Goal: Information Seeking & Learning: Find contact information

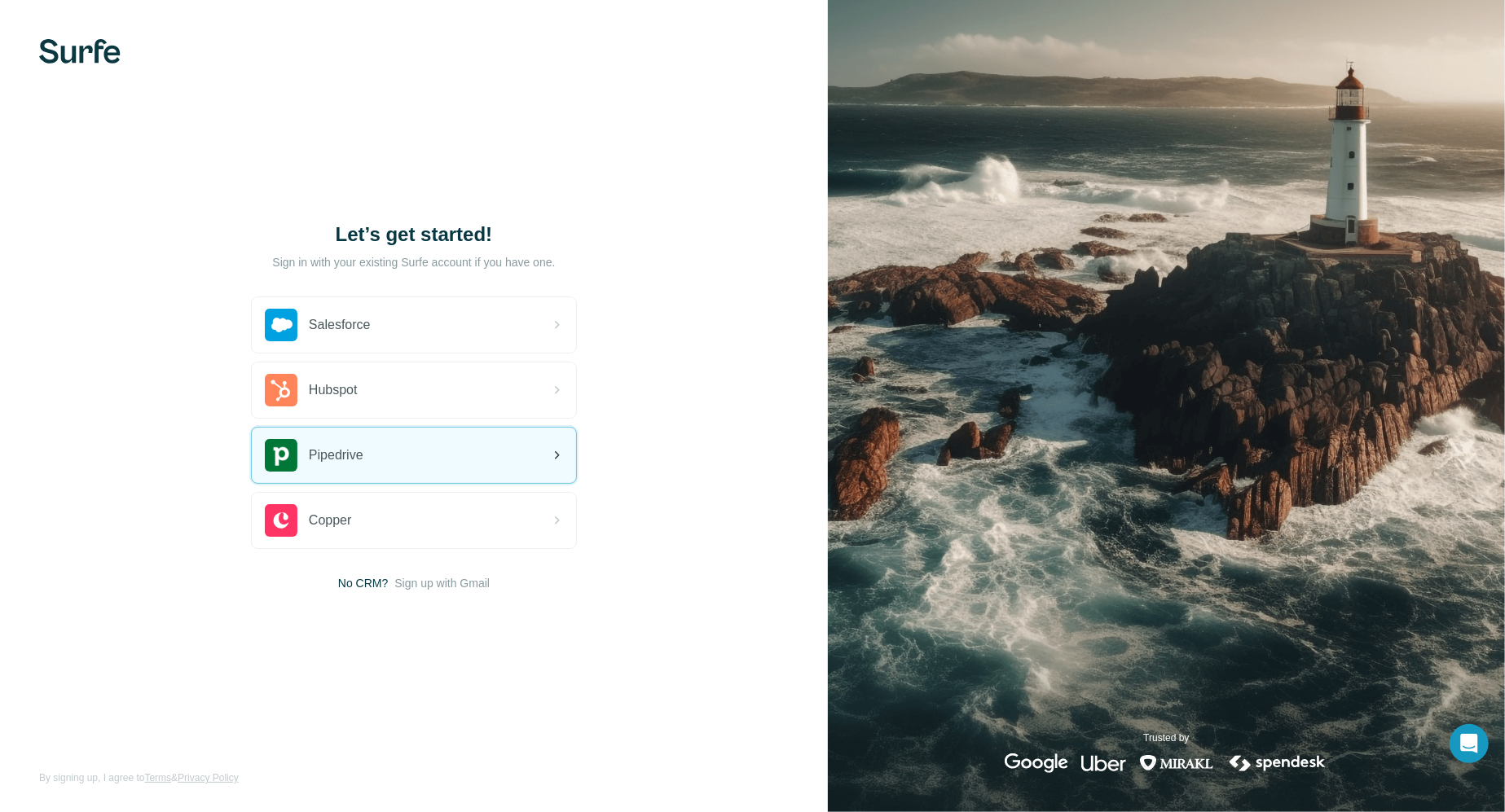
click at [305, 456] on div "Pipedrive" at bounding box center [314, 455] width 99 height 33
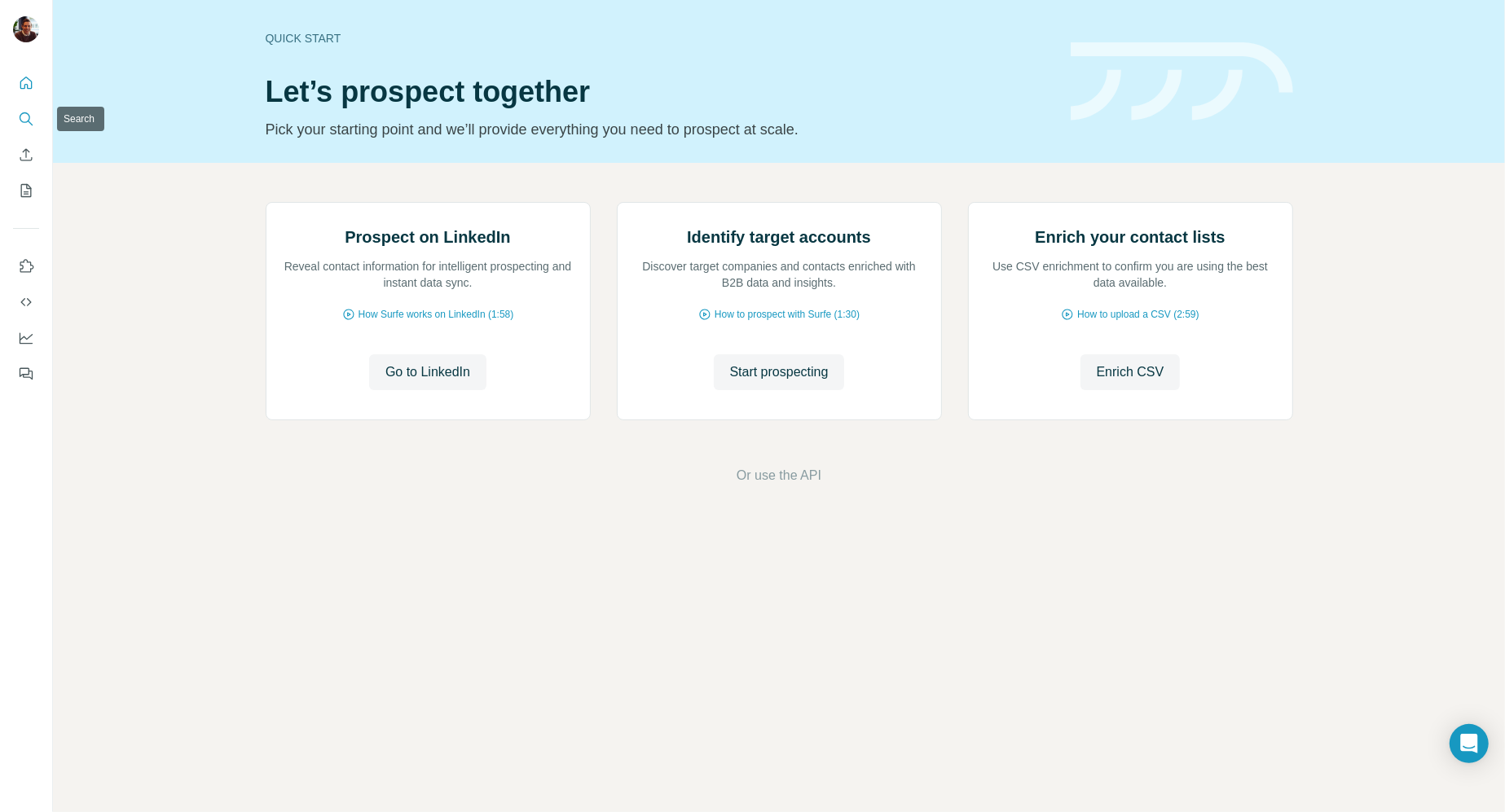
click at [25, 118] on icon "Search" at bounding box center [26, 118] width 17 height 17
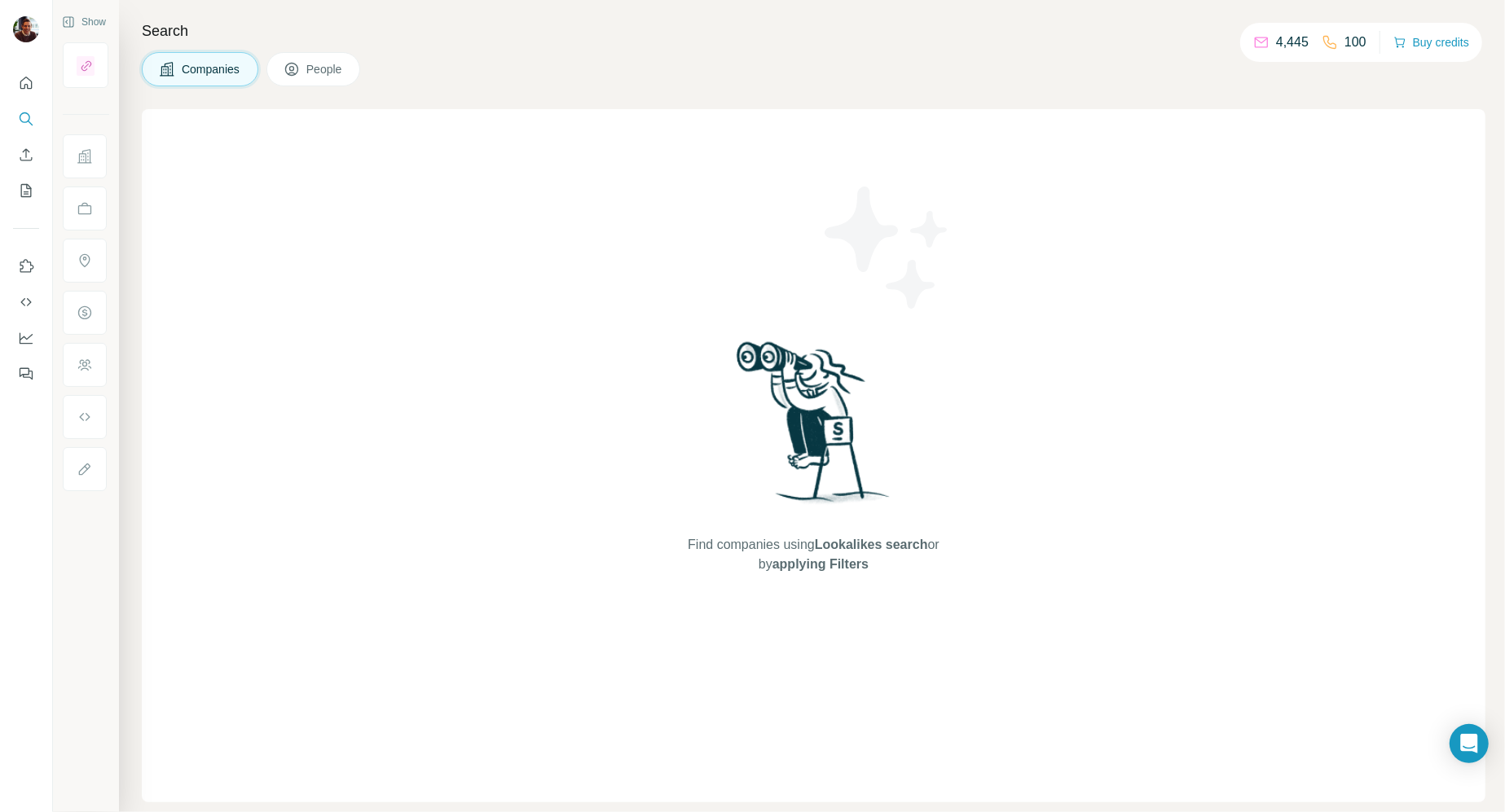
click at [341, 64] on span "People" at bounding box center [326, 69] width 38 height 17
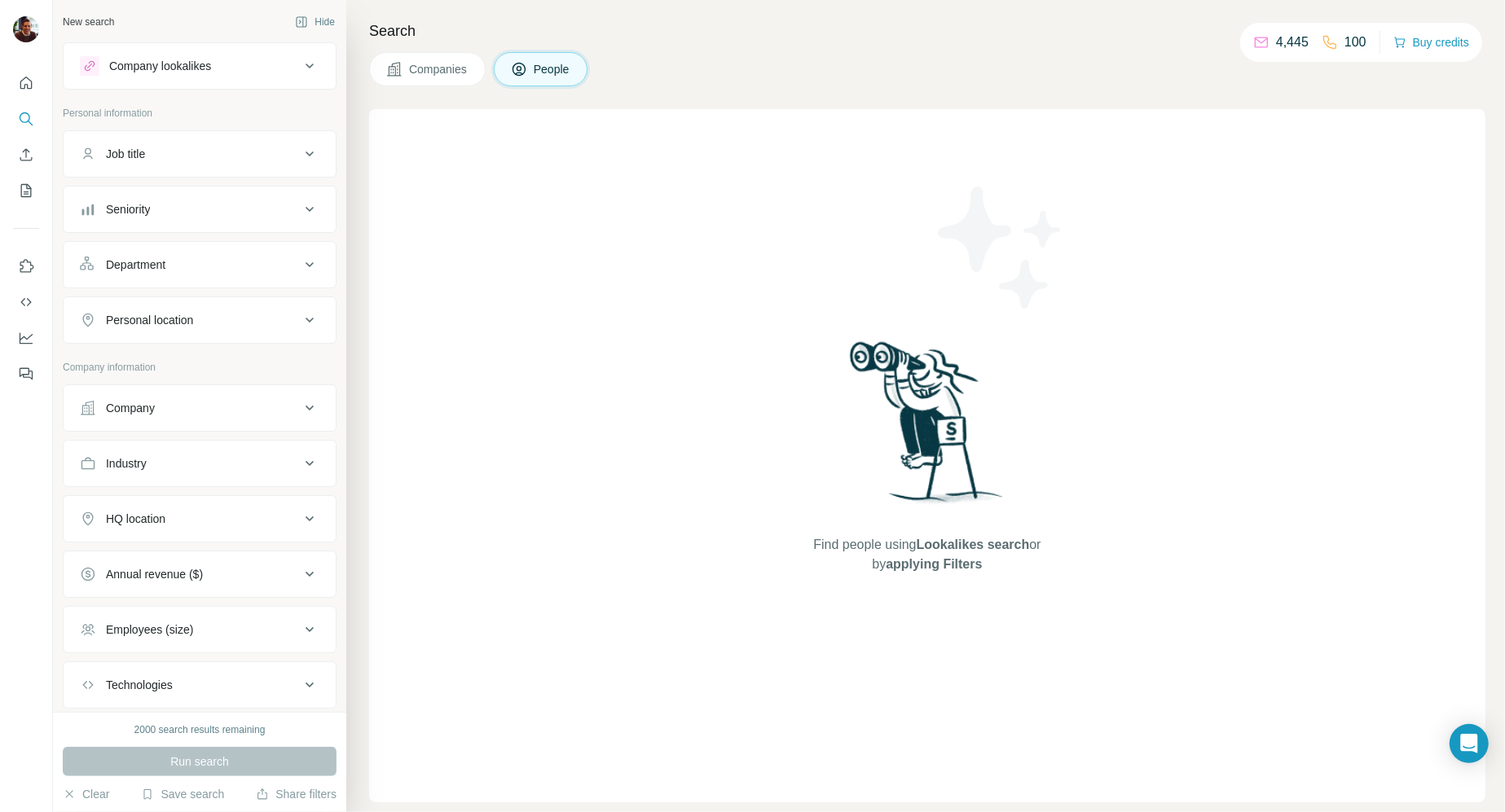
click at [189, 146] on div "Job title" at bounding box center [189, 154] width 220 height 17
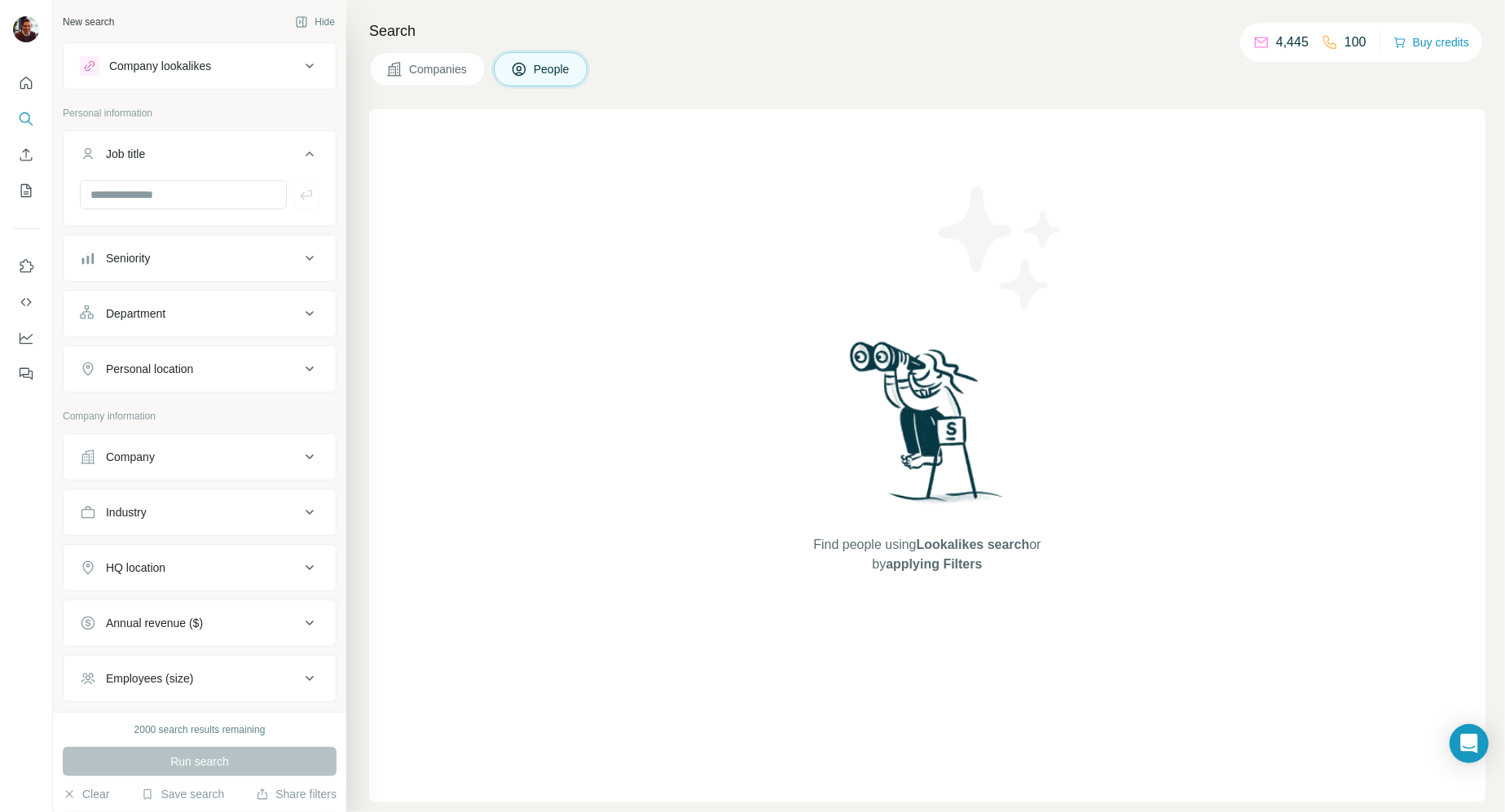
click at [189, 146] on div "Job title" at bounding box center [189, 154] width 220 height 17
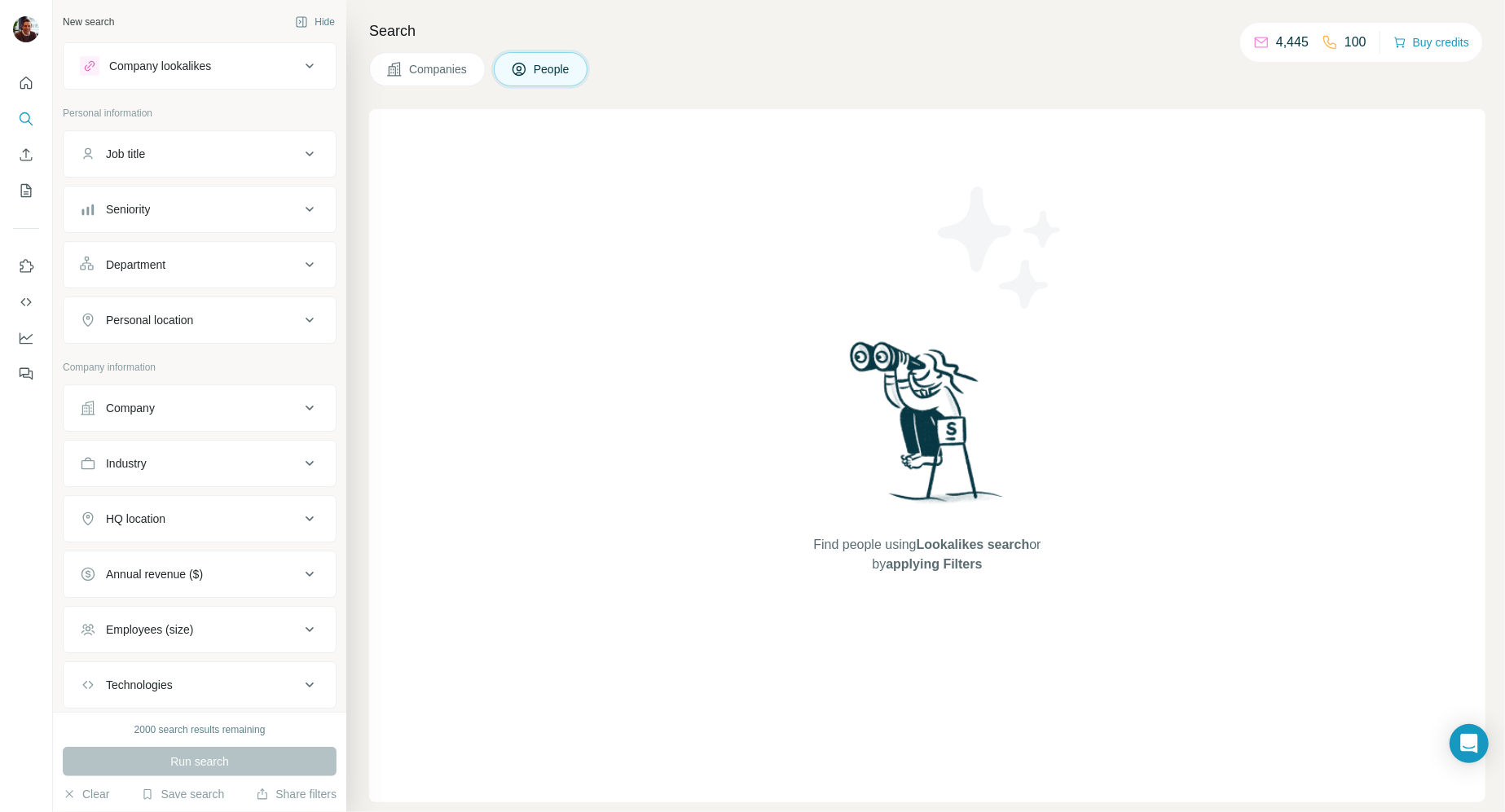
click at [287, 194] on button "Seniority" at bounding box center [199, 209] width 272 height 39
click at [89, 391] on icon at bounding box center [90, 399] width 20 height 20
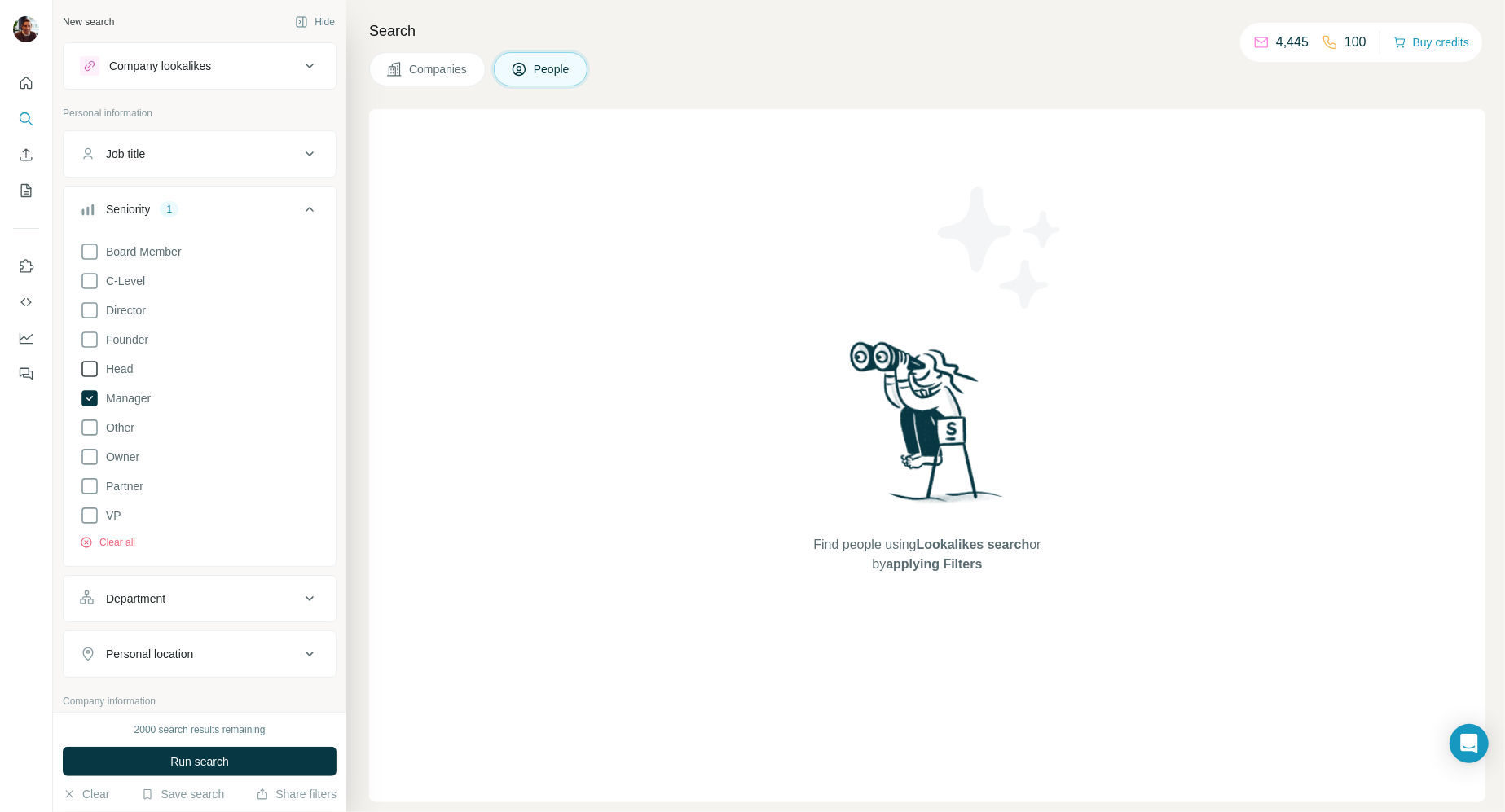
click at [94, 365] on icon at bounding box center [90, 369] width 20 height 20
click at [236, 106] on p "Personal information" at bounding box center [199, 112] width 273 height 15
click at [315, 205] on icon at bounding box center [310, 209] width 20 height 20
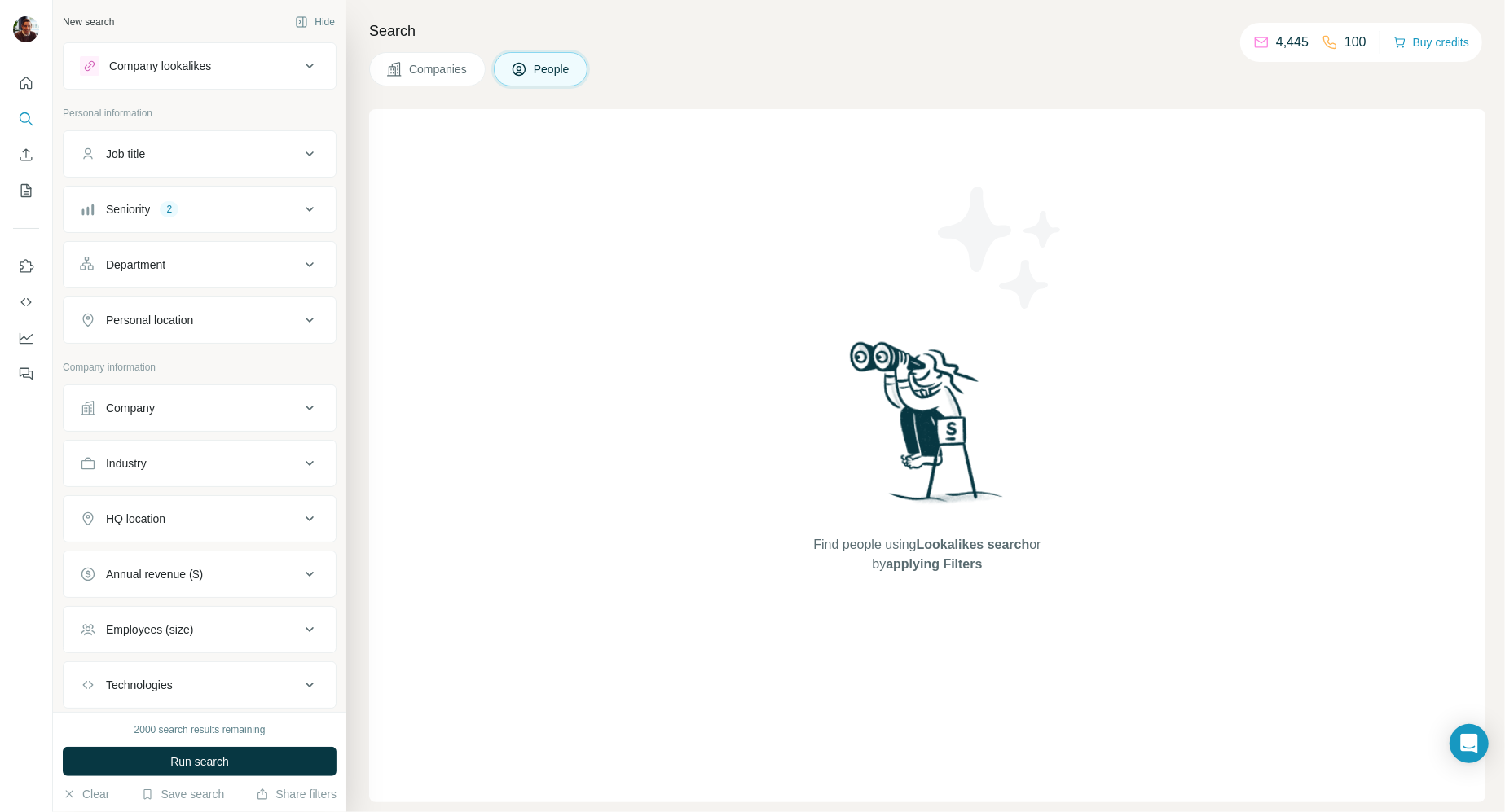
click at [310, 314] on icon at bounding box center [310, 321] width 20 height 20
click at [251, 353] on input "text" at bounding box center [199, 361] width 240 height 30
type input "*******"
click at [113, 402] on label "🇩🇪 [GEOGRAPHIC_DATA]" at bounding box center [162, 404] width 136 height 20
click at [252, 477] on p "Company information" at bounding box center [199, 474] width 273 height 15
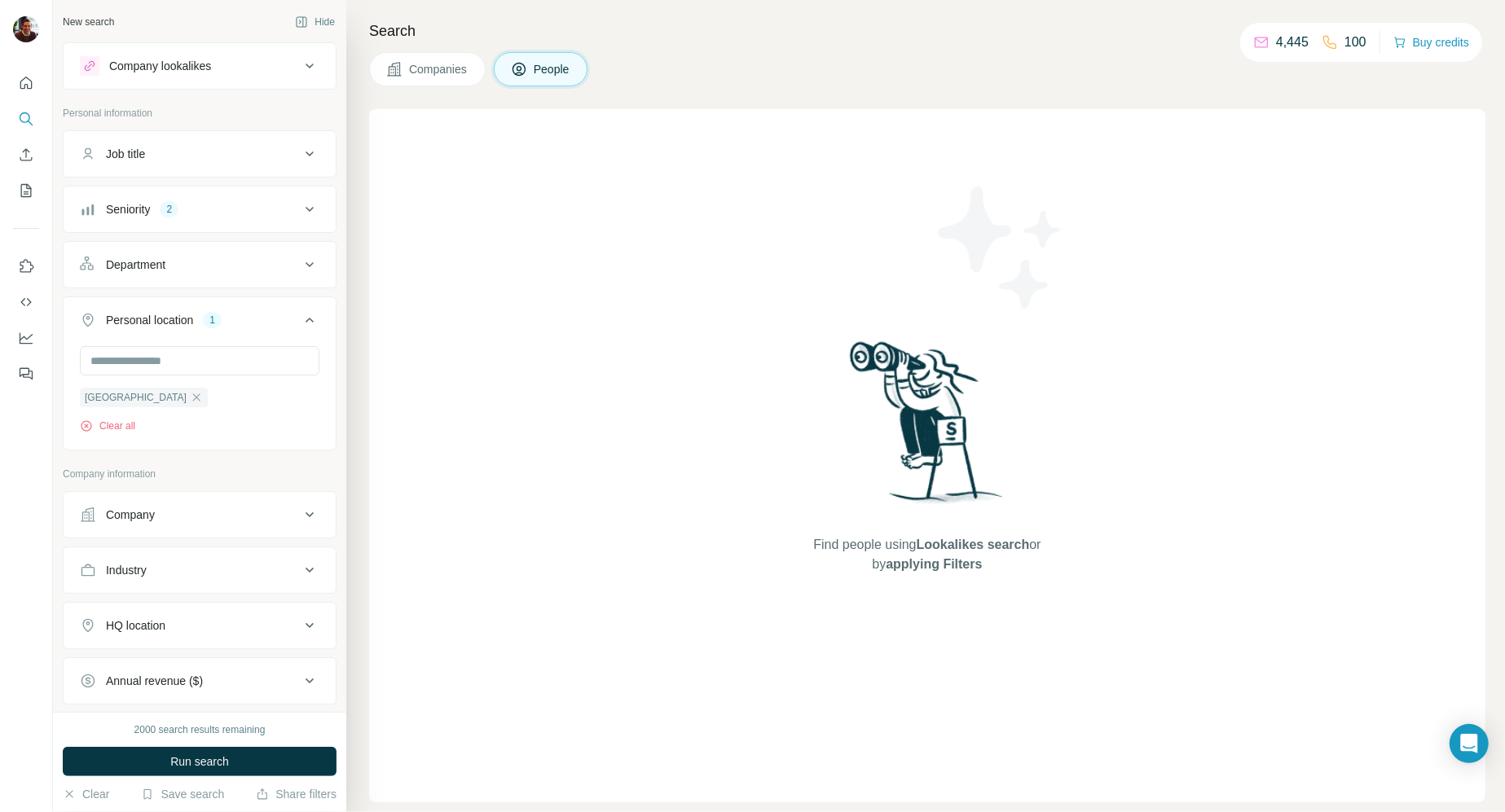
click at [178, 520] on div "Company" at bounding box center [189, 515] width 220 height 17
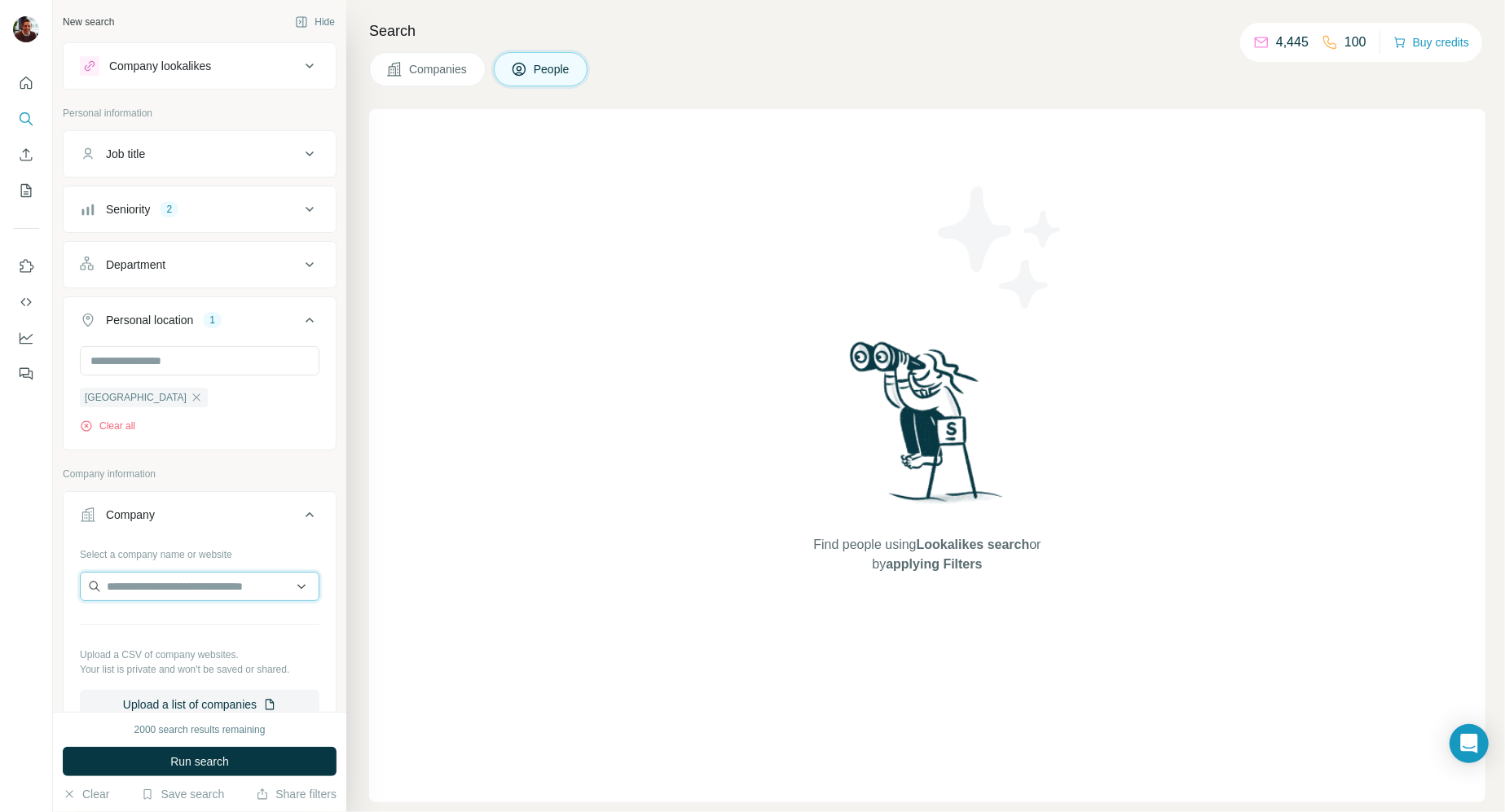
click at [160, 572] on input "text" at bounding box center [199, 587] width 240 height 30
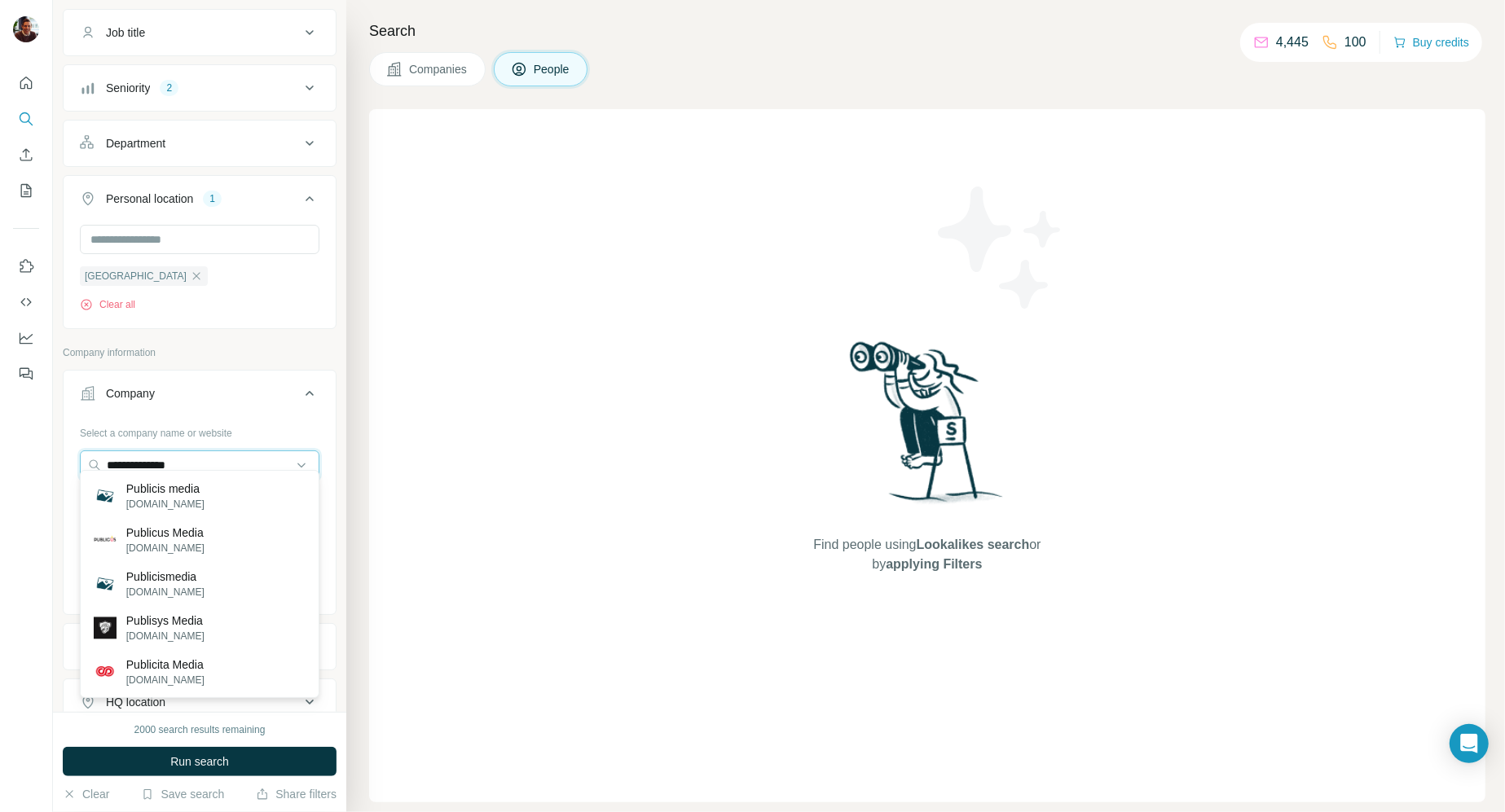
scroll to position [139, 0]
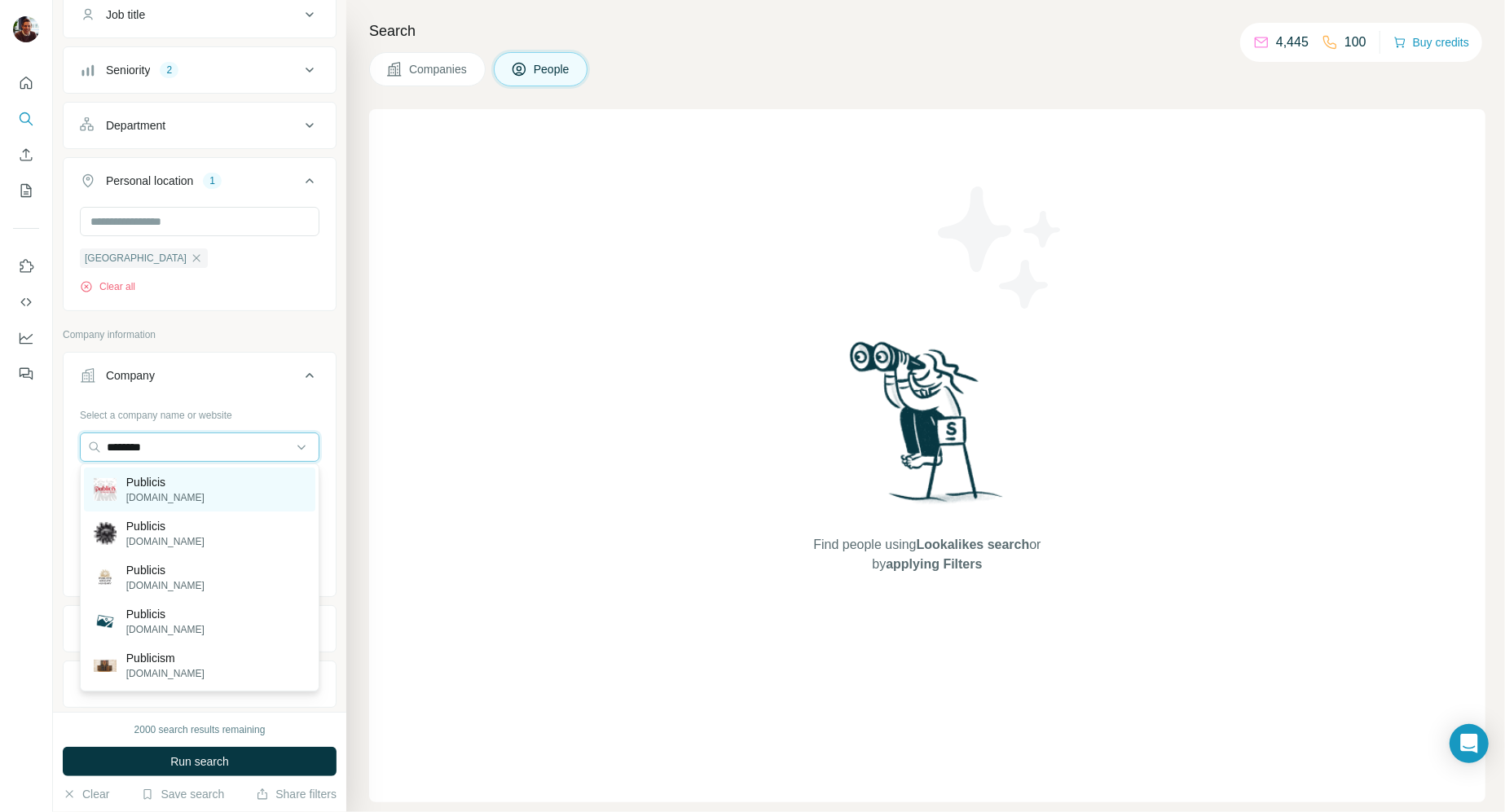
type input "********"
click at [142, 497] on p "[DOMAIN_NAME]" at bounding box center [165, 497] width 78 height 15
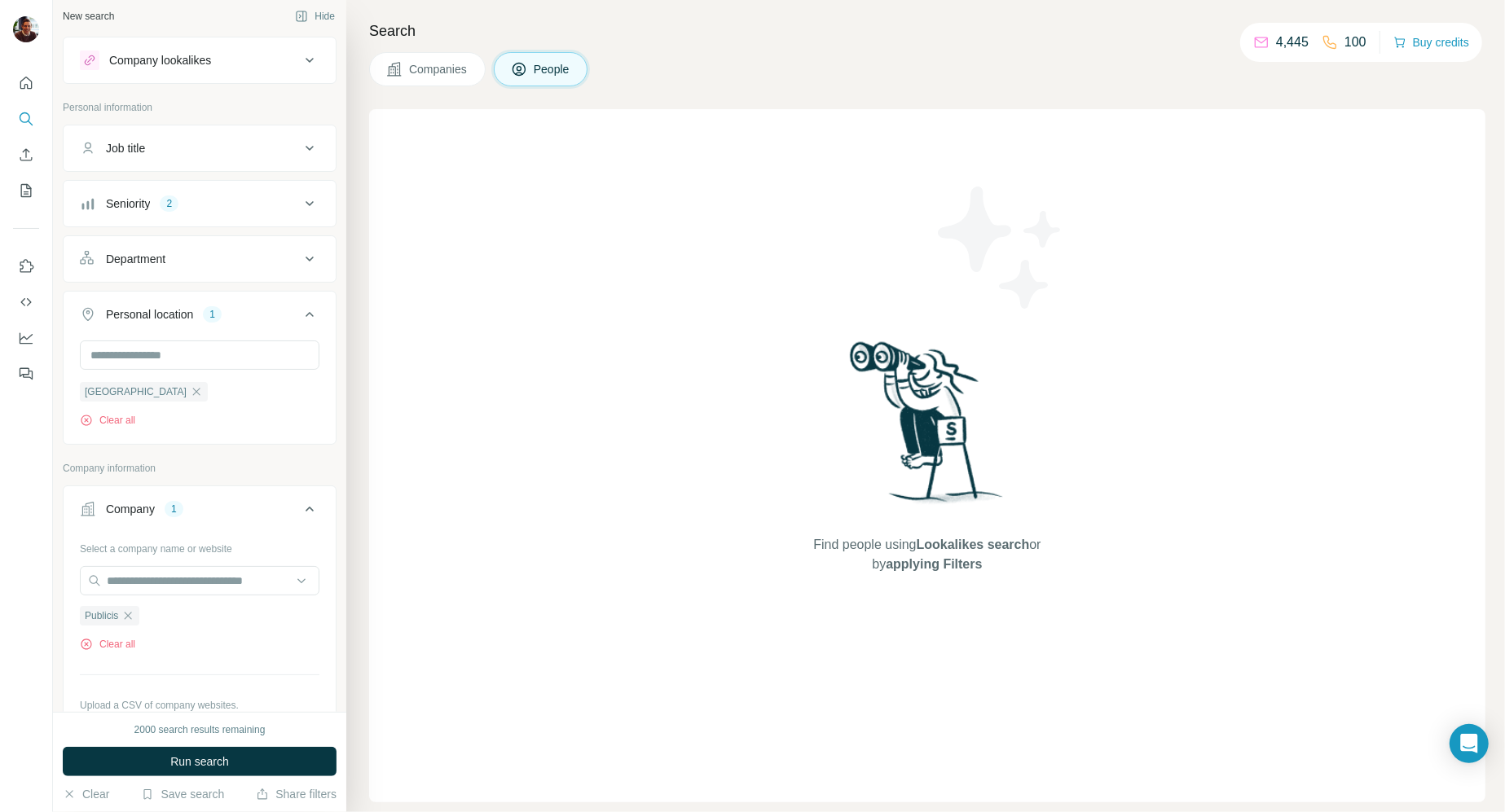
scroll to position [4, 0]
click at [147, 264] on div "Department" at bounding box center [135, 260] width 59 height 17
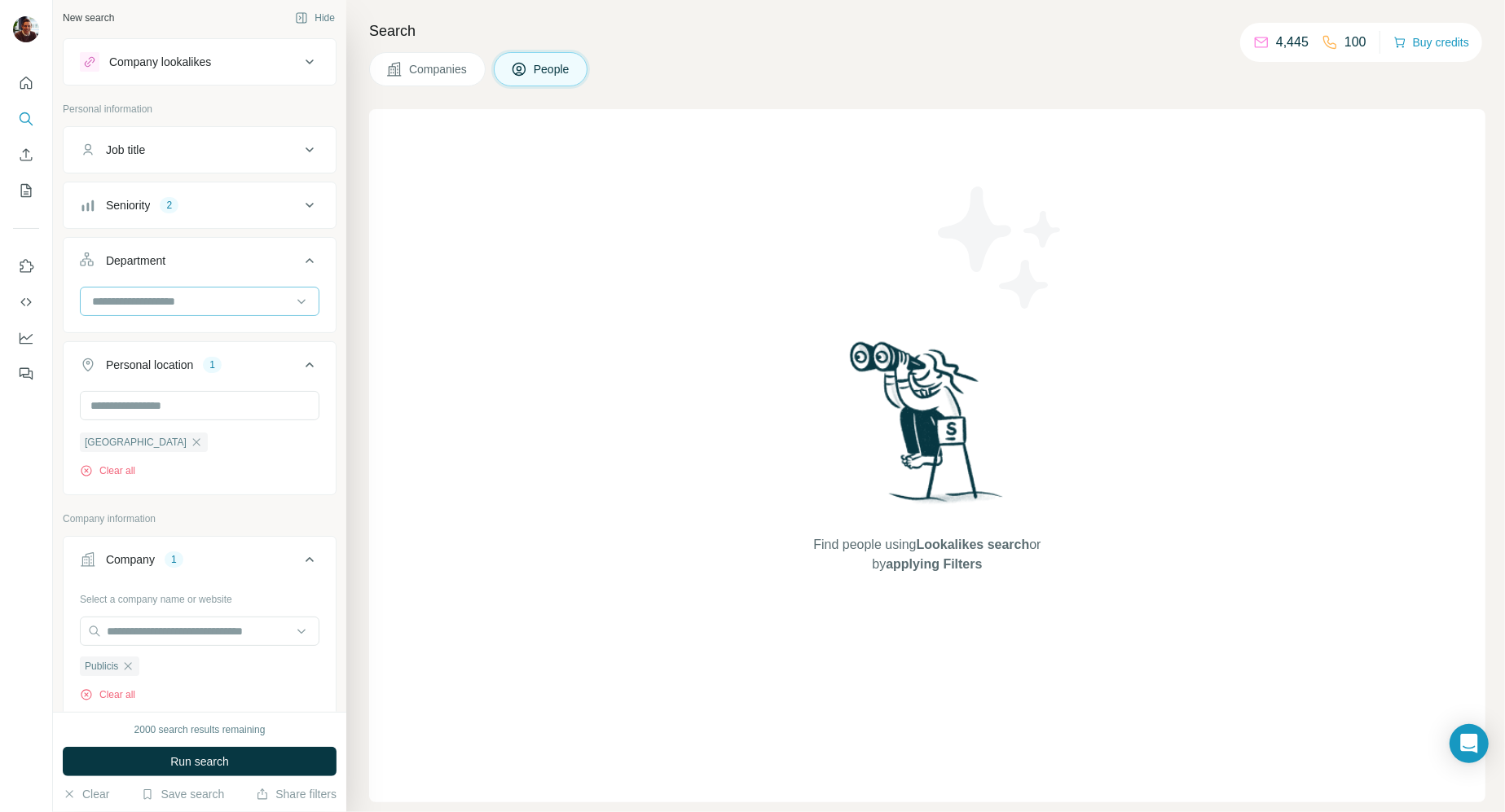
click at [151, 297] on input at bounding box center [191, 301] width 201 height 18
click at [143, 364] on p "Marketing and Advertising" at bounding box center [159, 371] width 131 height 17
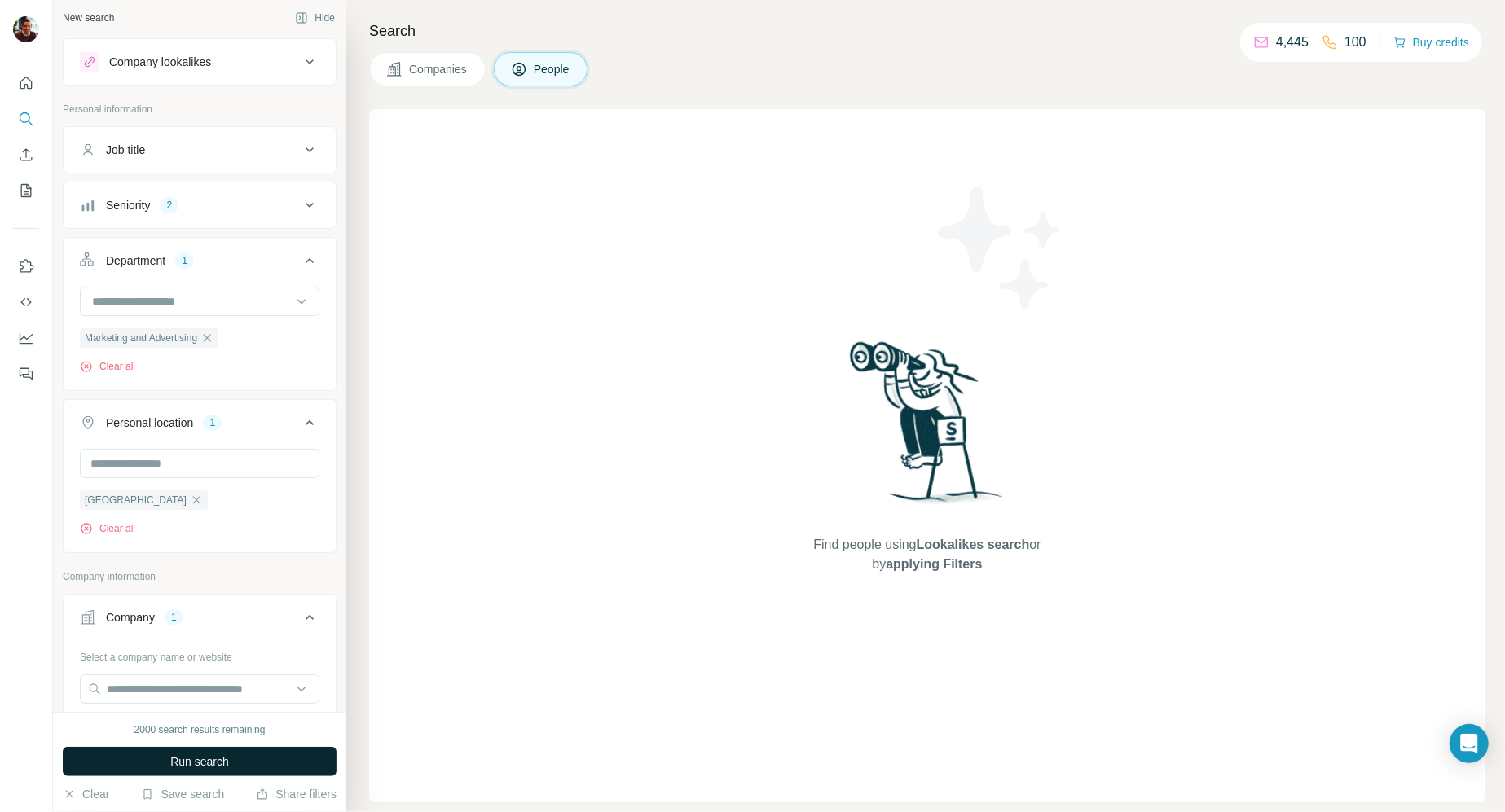
click at [152, 762] on button "Run search" at bounding box center [199, 762] width 273 height 30
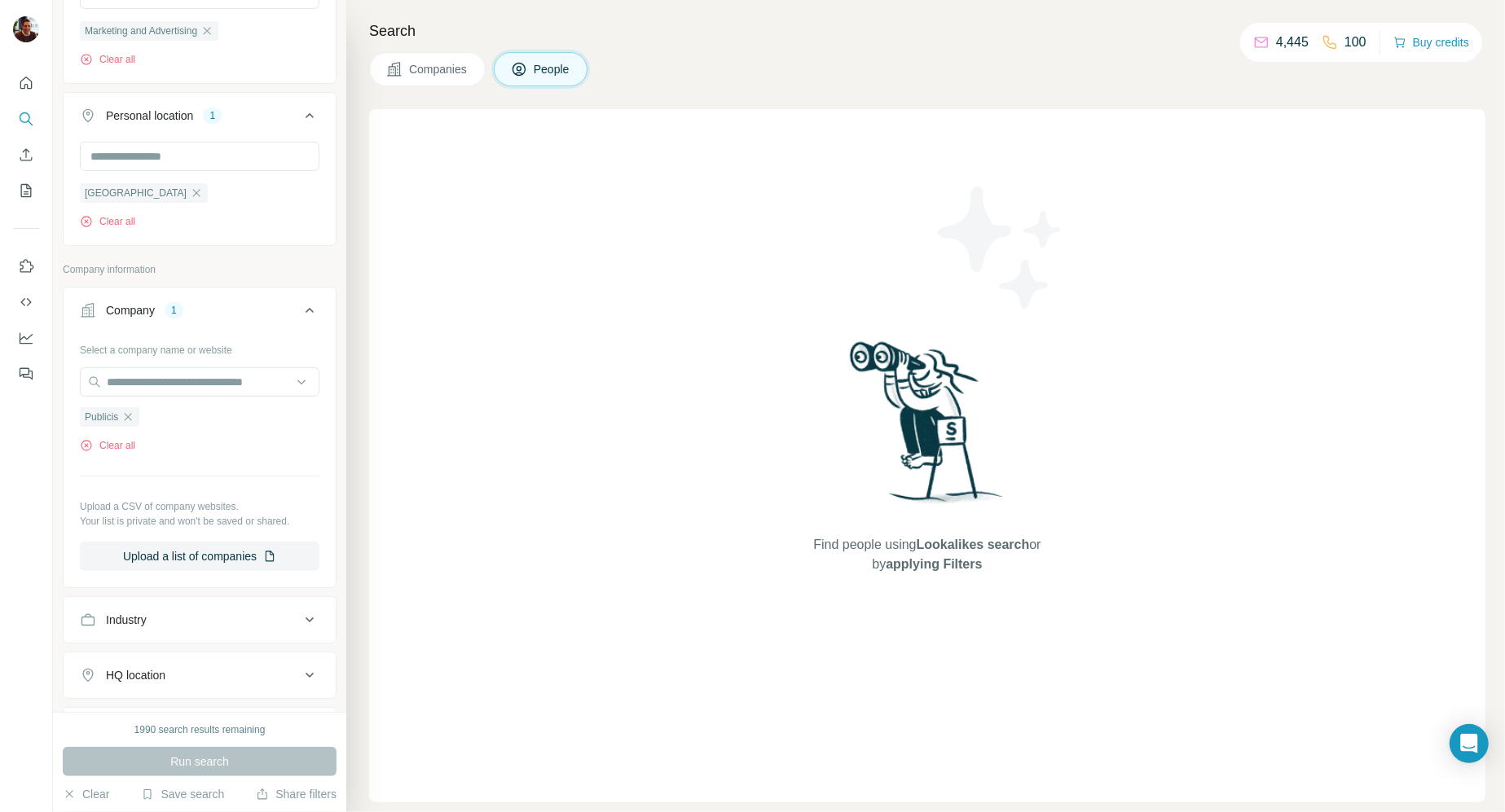
scroll to position [324, 0]
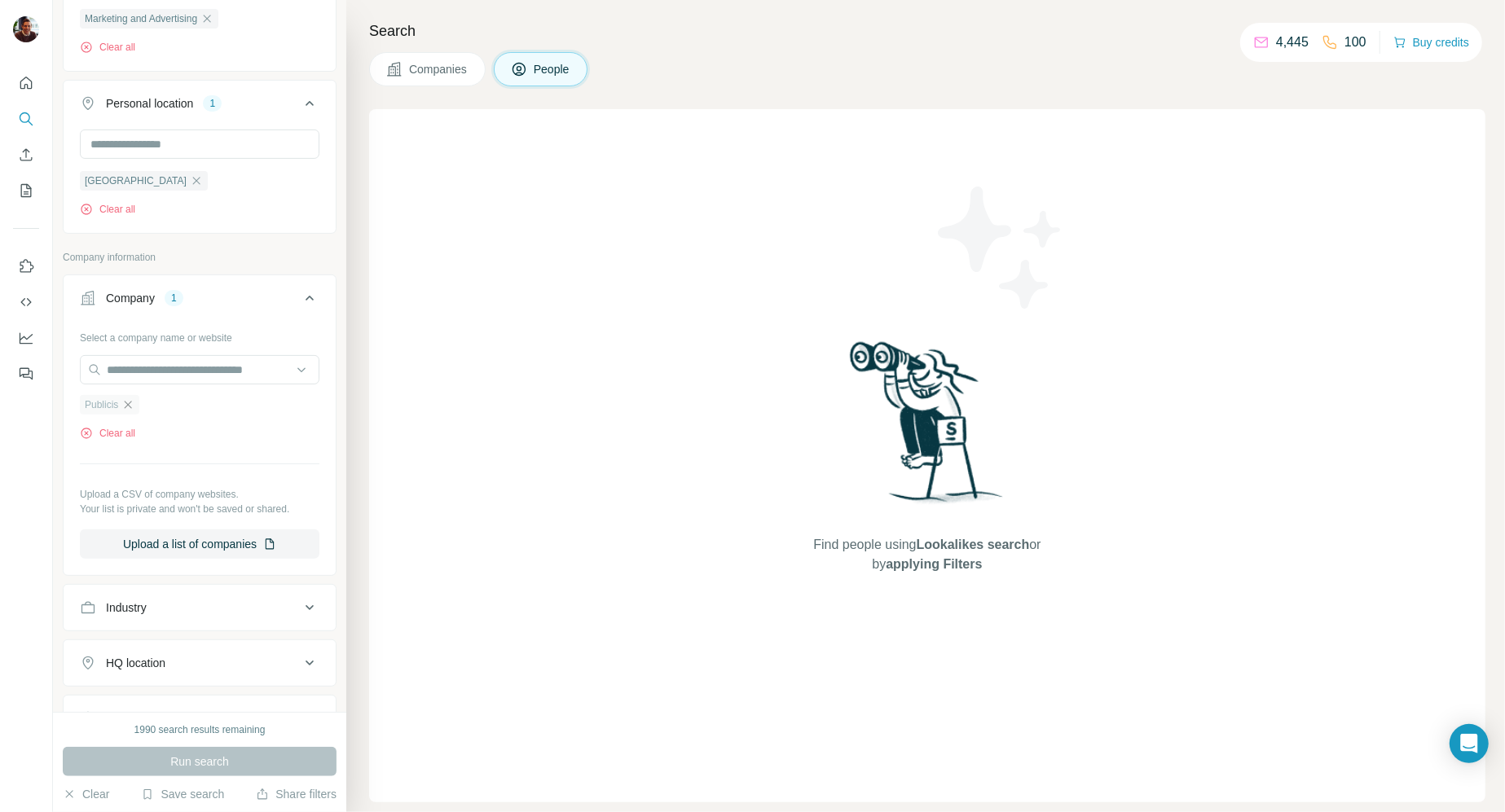
click at [133, 405] on icon "button" at bounding box center [127, 405] width 13 height 13
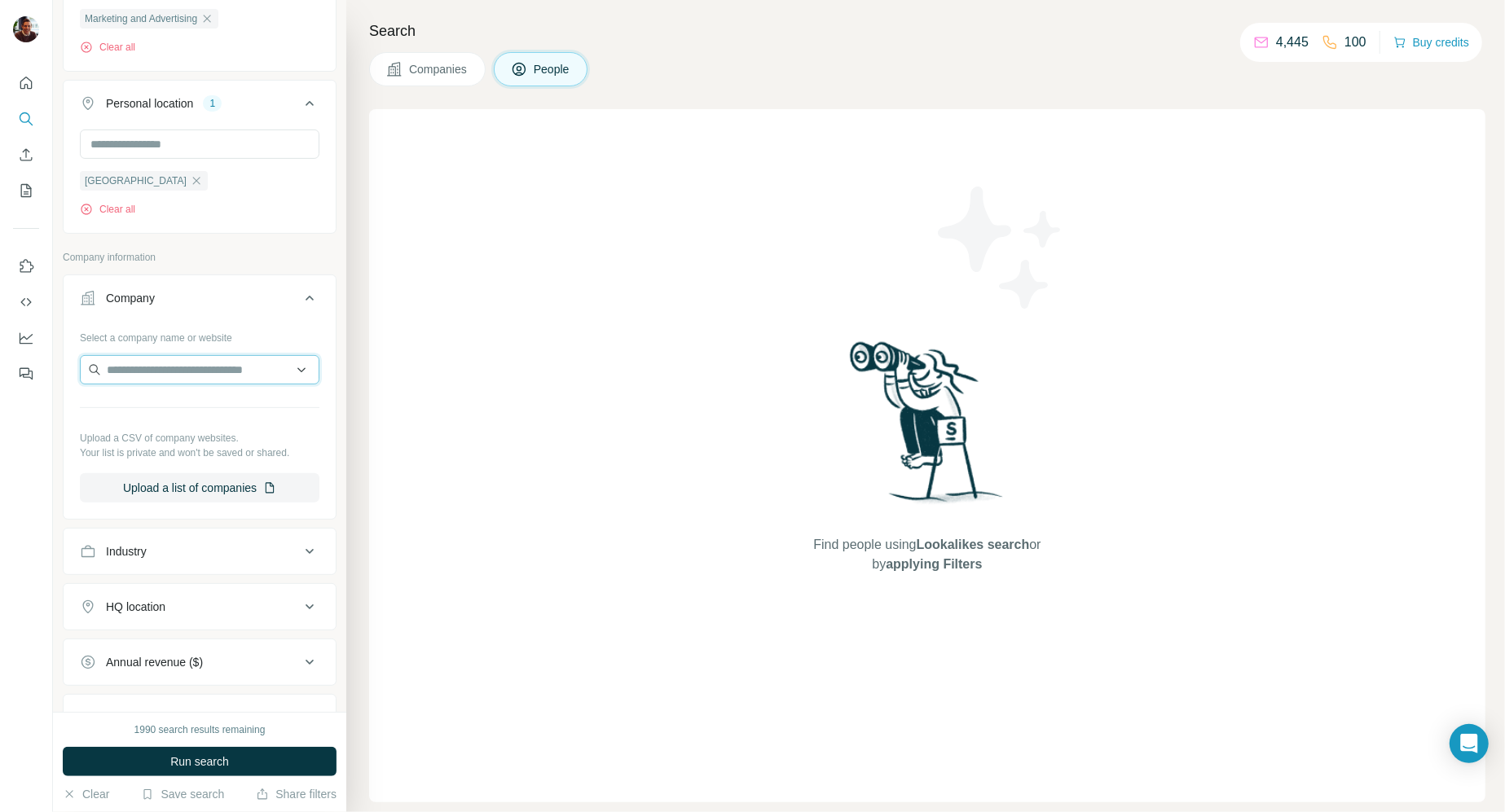
click at [134, 372] on input "text" at bounding box center [199, 370] width 240 height 30
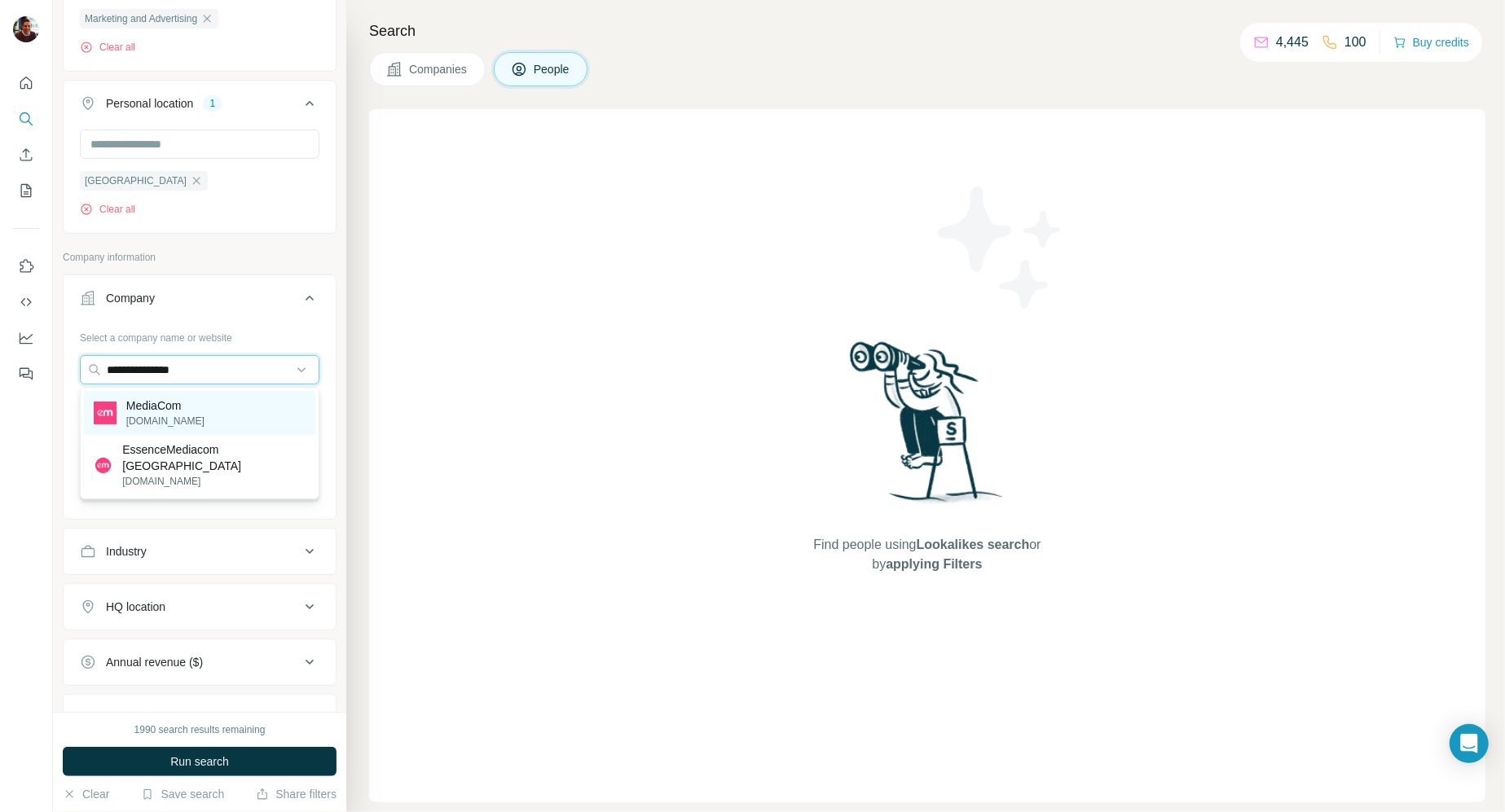
type input "**********"
click at [147, 422] on p "[DOMAIN_NAME]" at bounding box center [165, 421] width 78 height 15
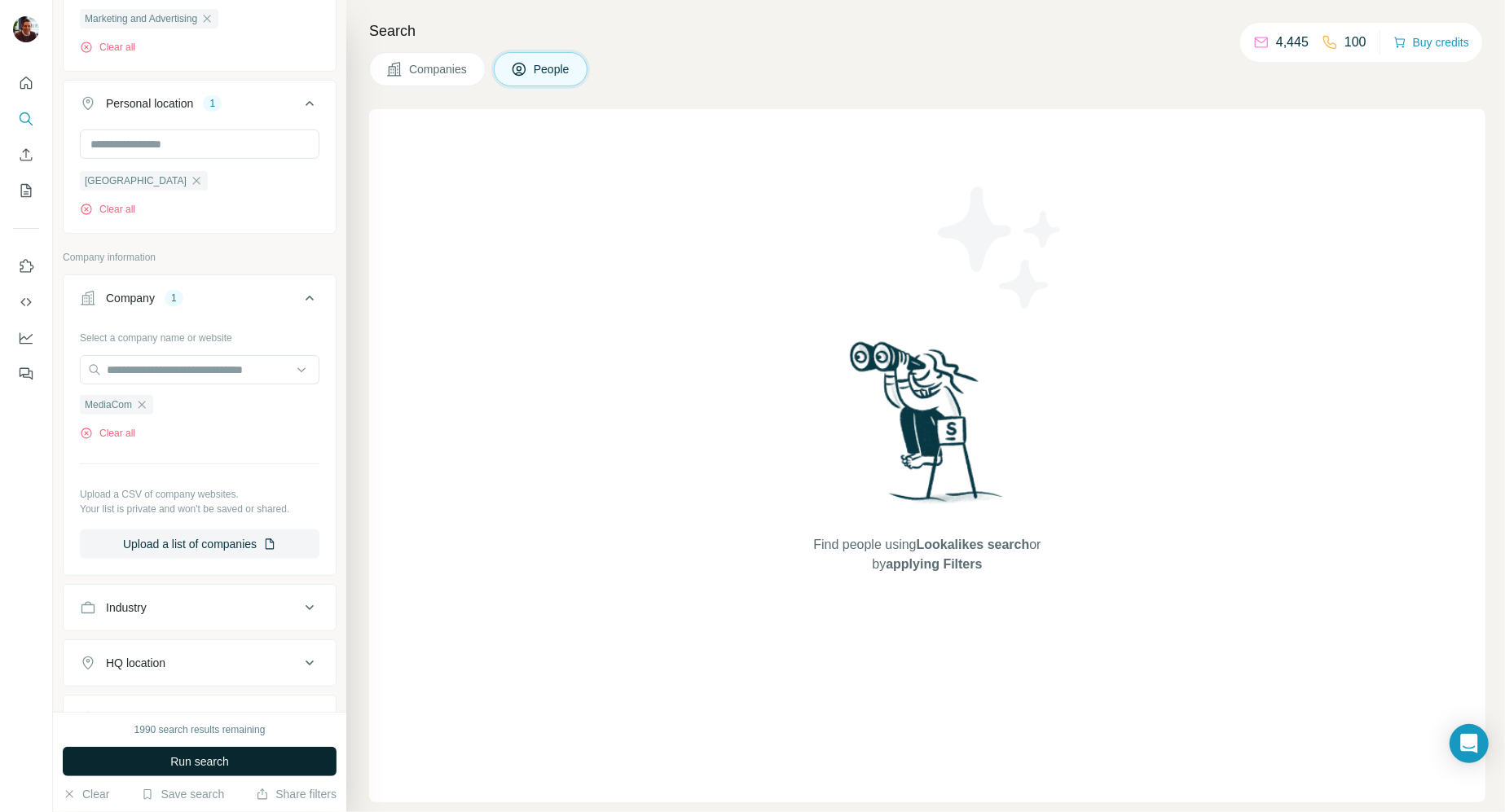
click at [181, 767] on span "Run search" at bounding box center [199, 762] width 58 height 17
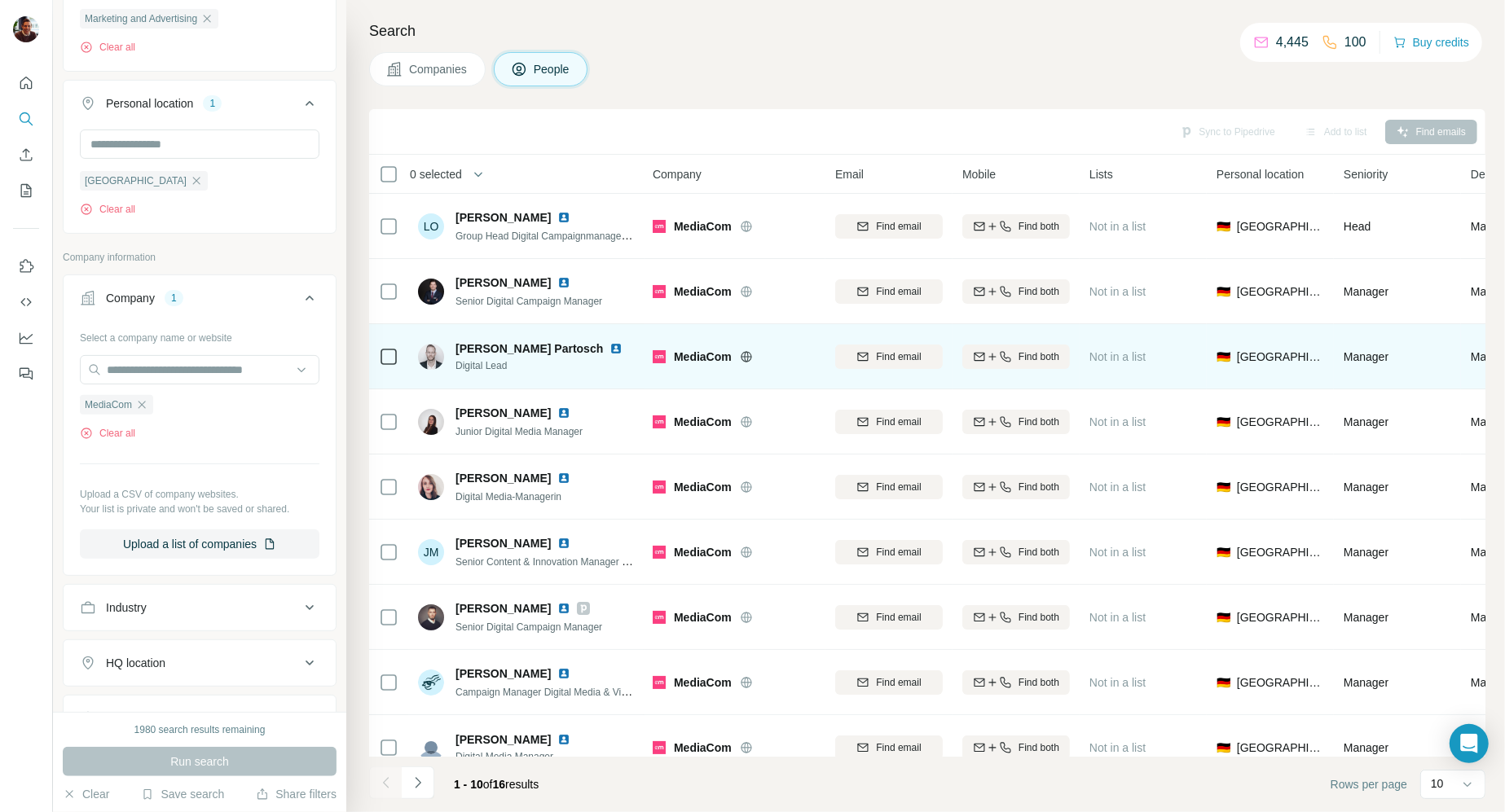
click at [610, 346] on img at bounding box center [616, 348] width 13 height 13
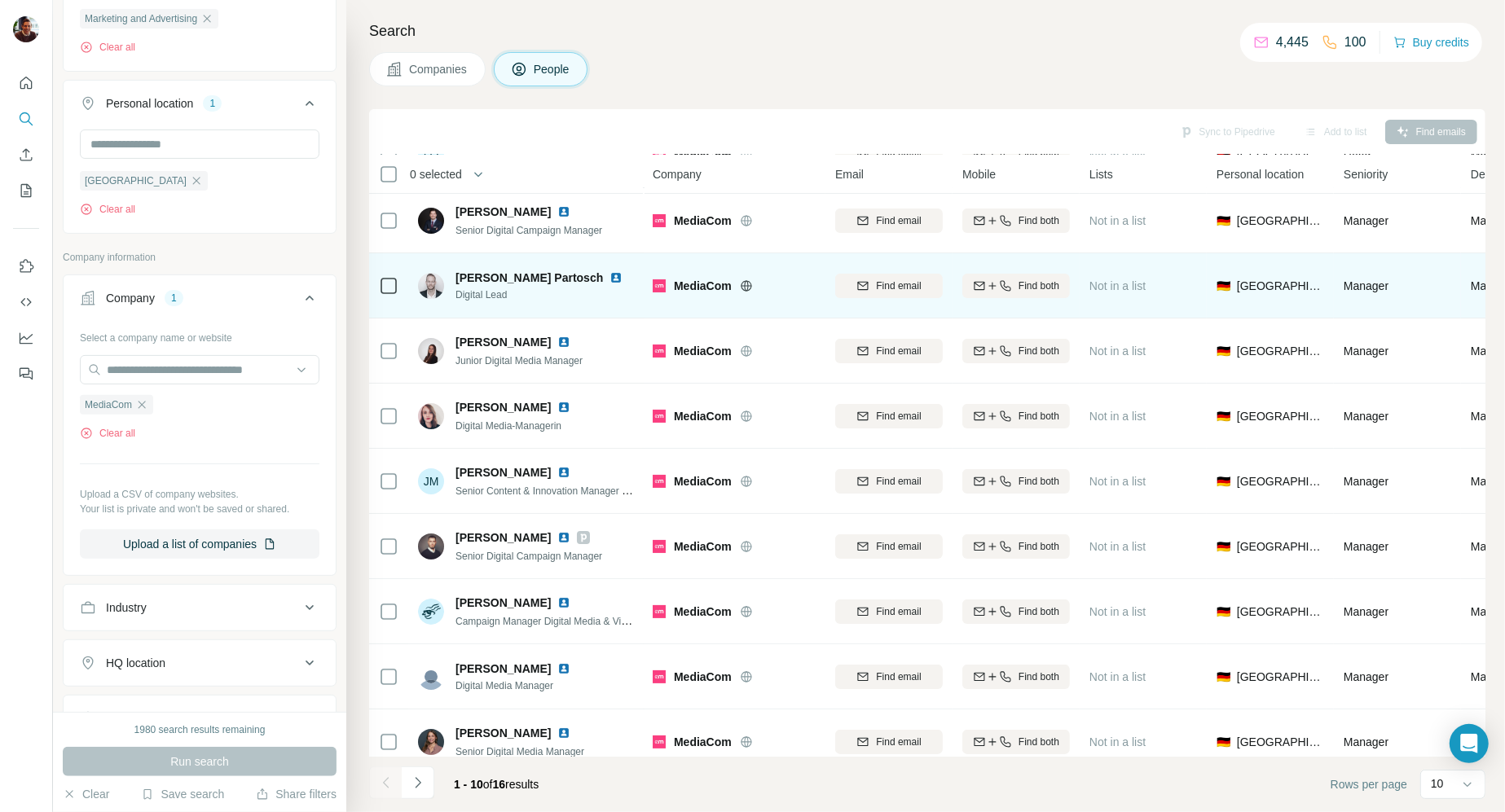
scroll to position [89, 0]
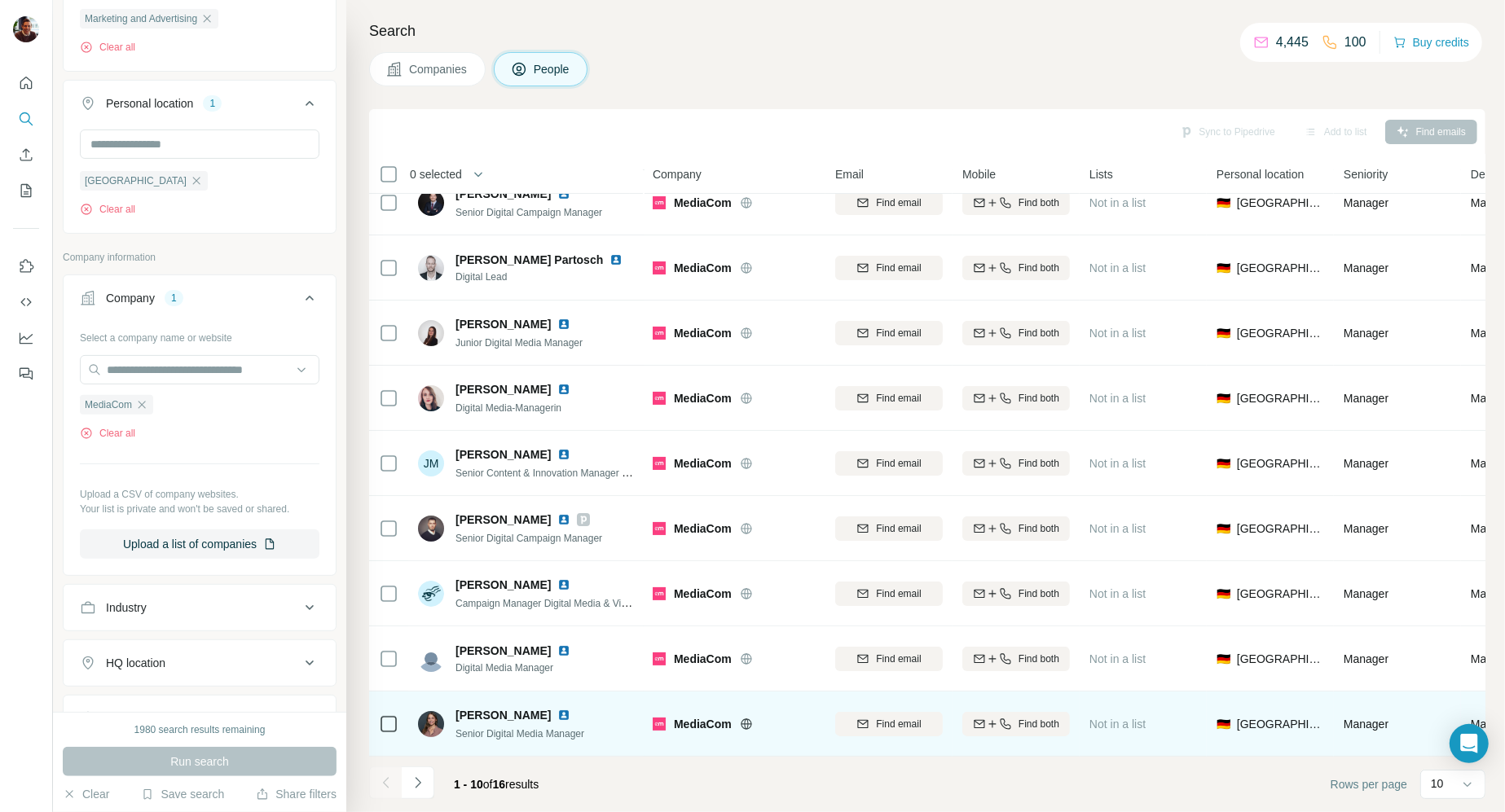
click at [570, 715] on img at bounding box center [564, 714] width 13 height 13
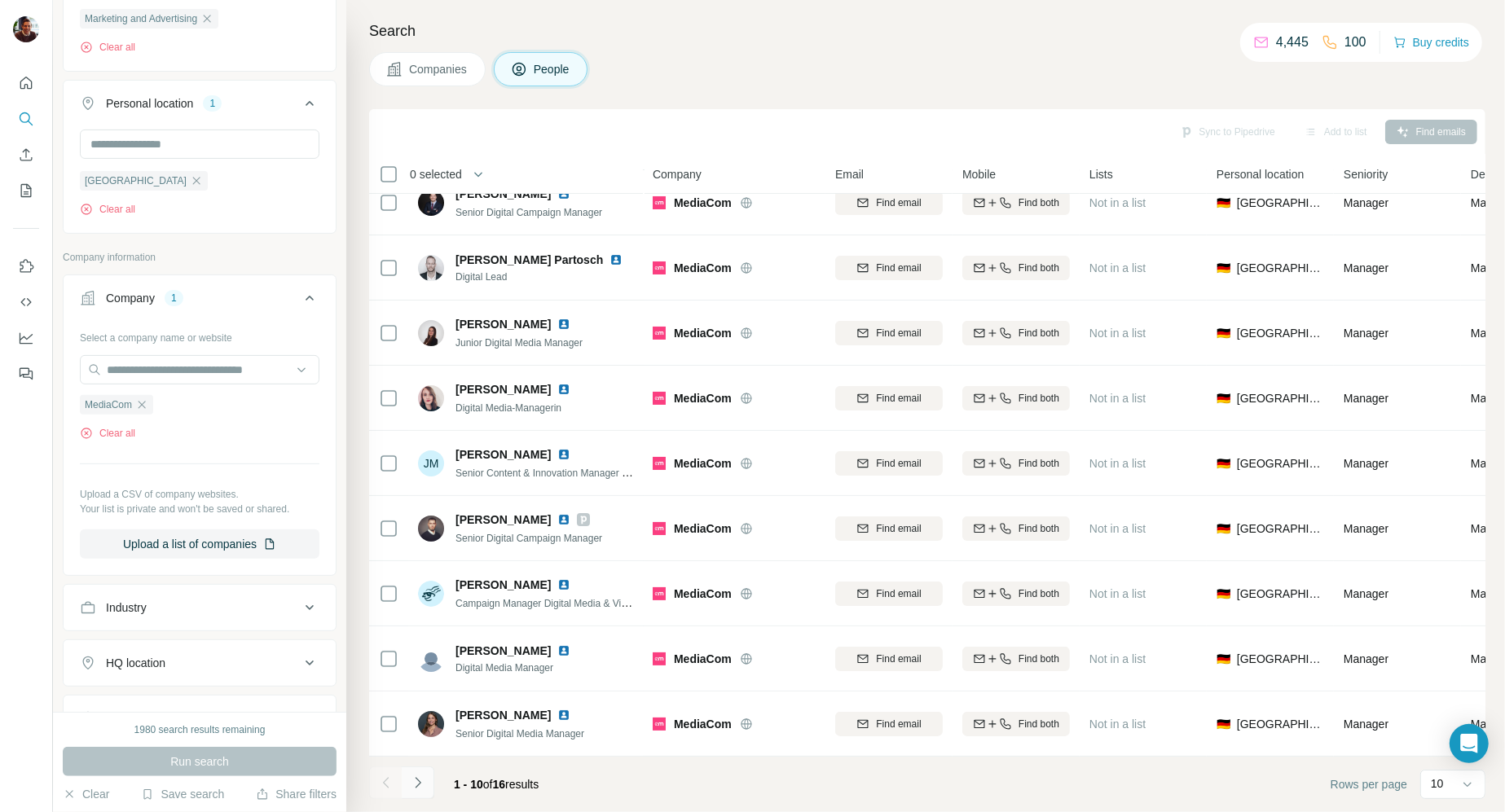
click at [405, 788] on button "Navigate to next page" at bounding box center [417, 782] width 33 height 33
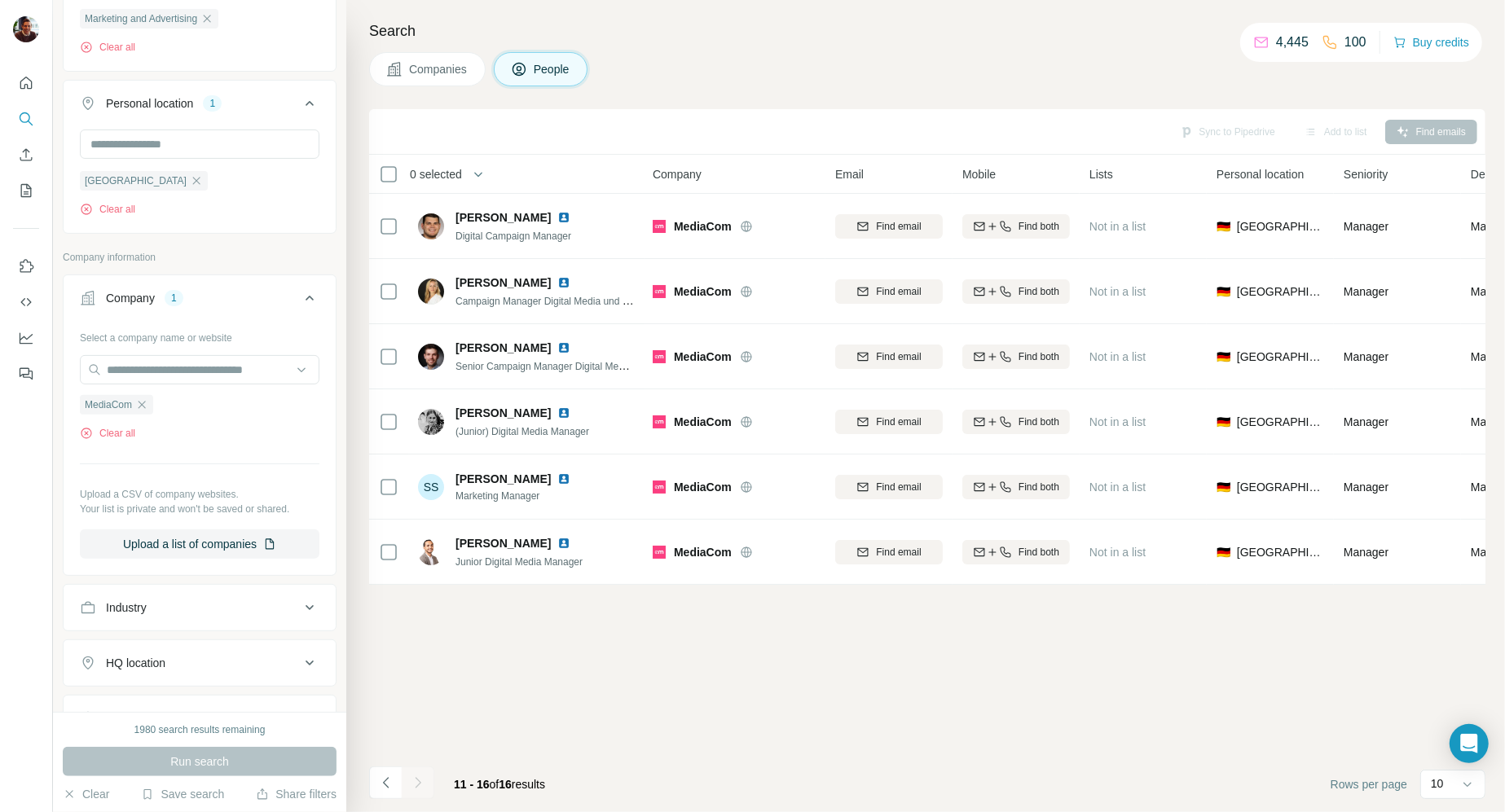
scroll to position [0, 0]
click at [146, 402] on icon "button" at bounding box center [141, 404] width 7 height 7
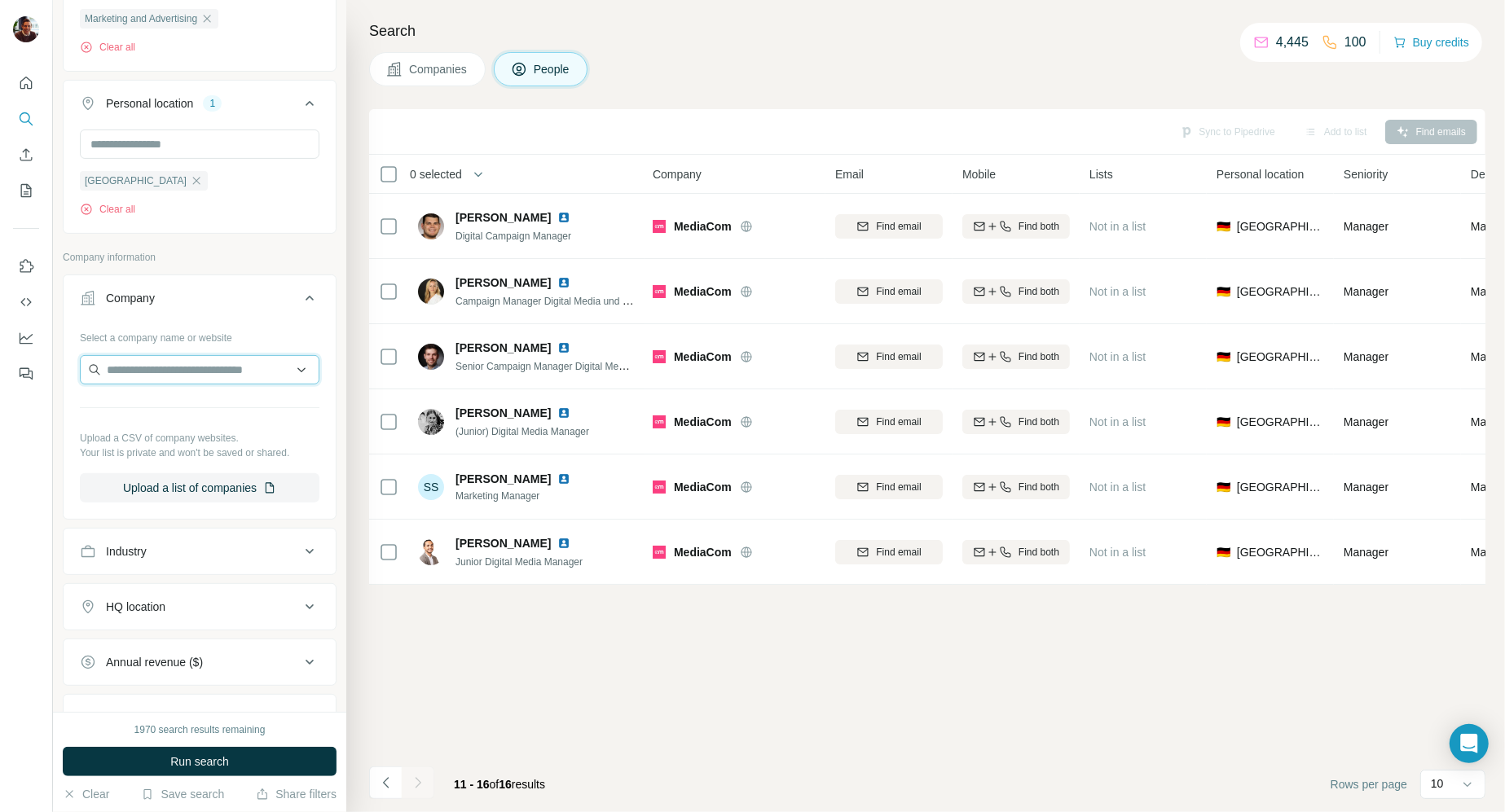
click at [145, 378] on input "text" at bounding box center [199, 370] width 240 height 30
type input "*"
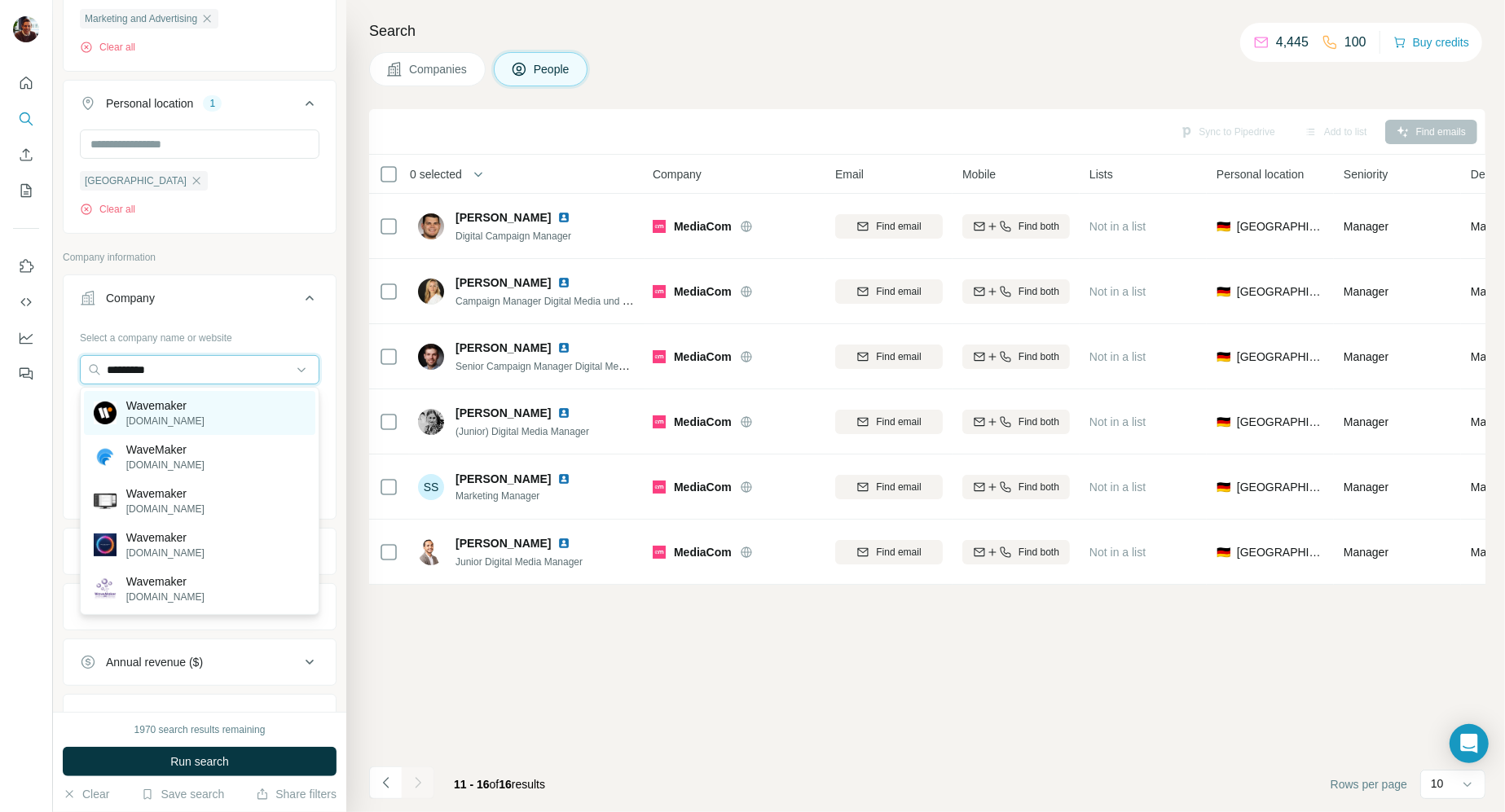
type input "*********"
click at [143, 416] on p "[DOMAIN_NAME]" at bounding box center [165, 421] width 78 height 15
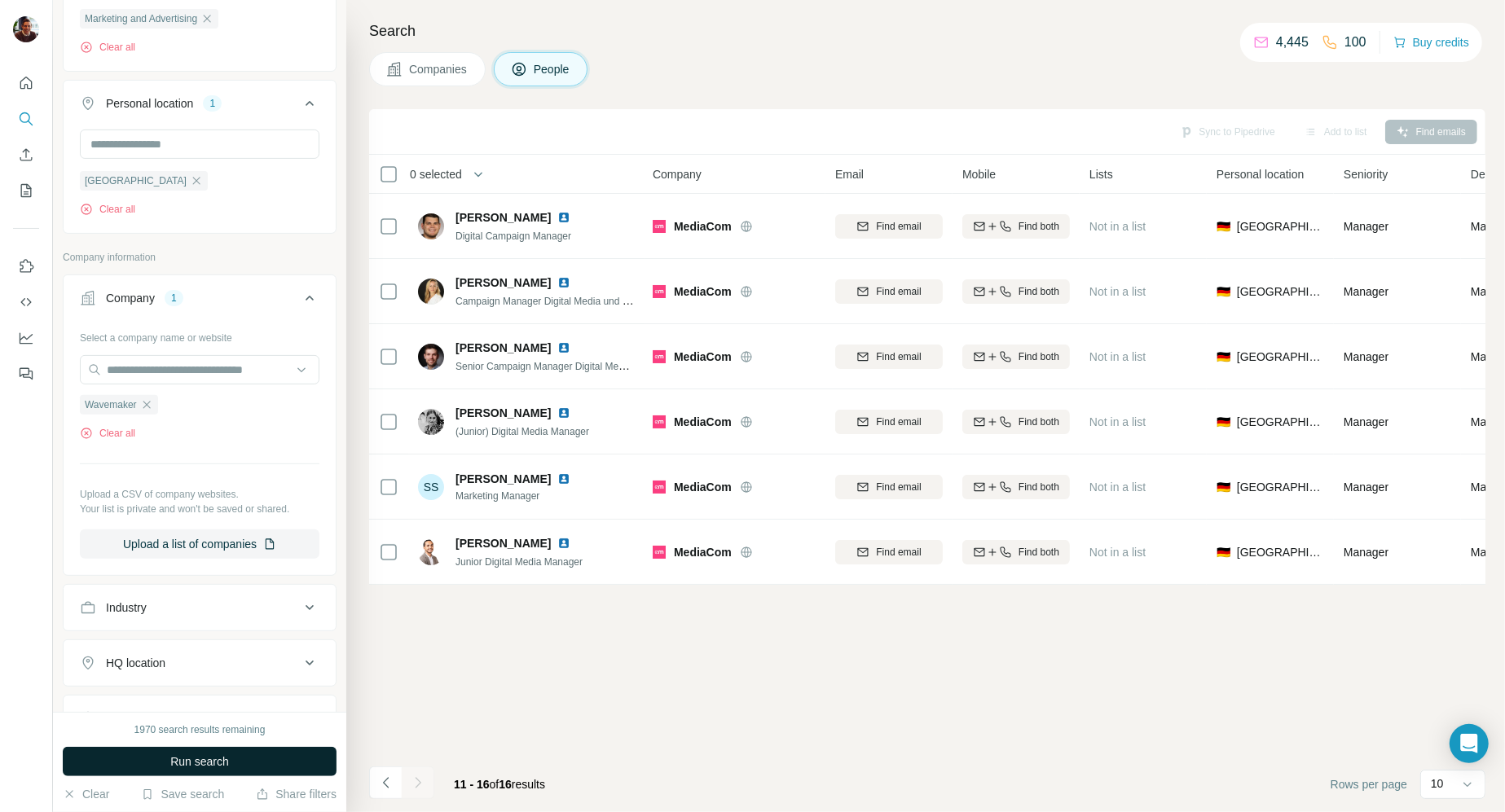
click at [189, 765] on span "Run search" at bounding box center [199, 762] width 58 height 17
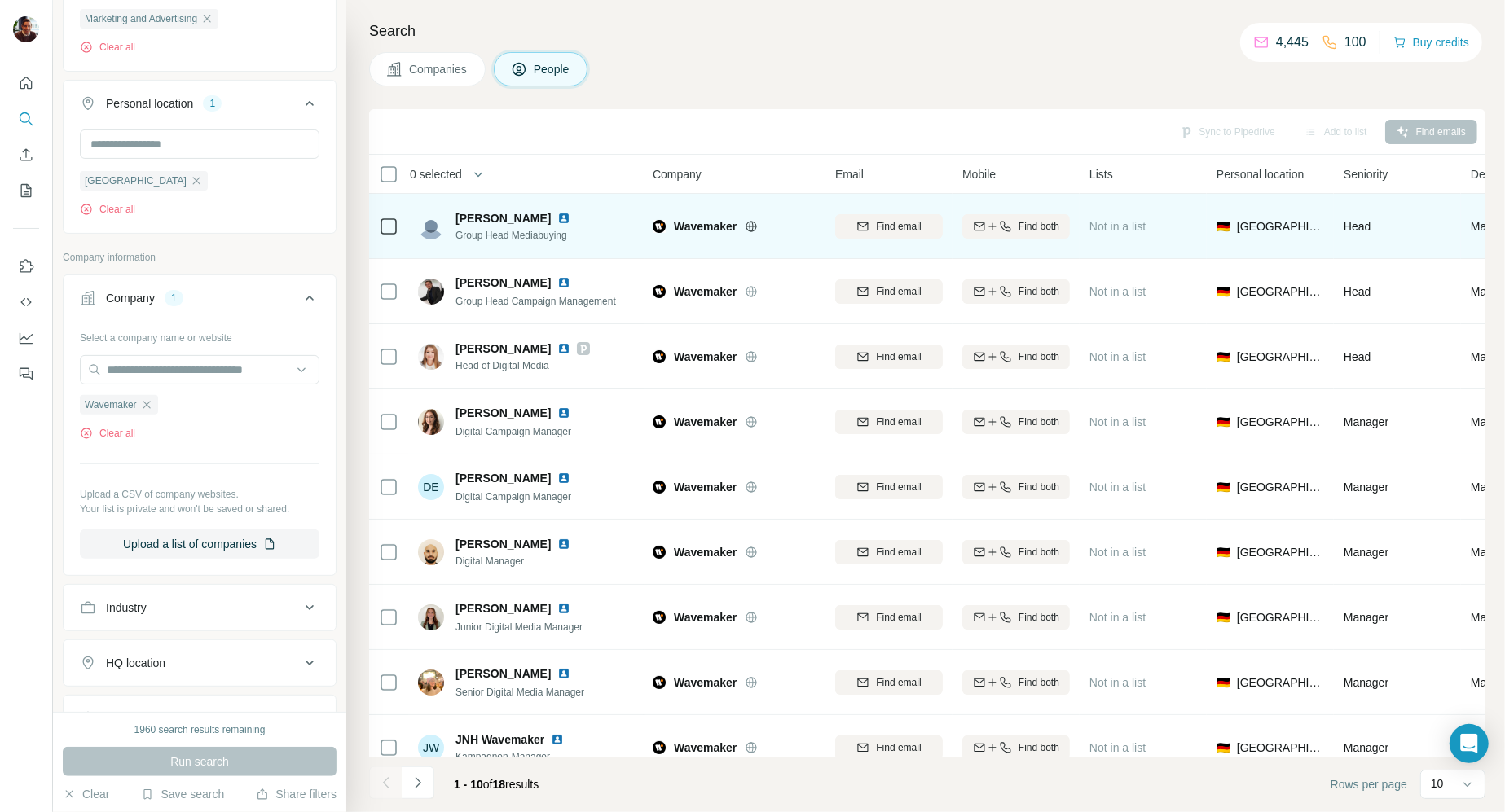
click at [558, 219] on img at bounding box center [564, 218] width 13 height 13
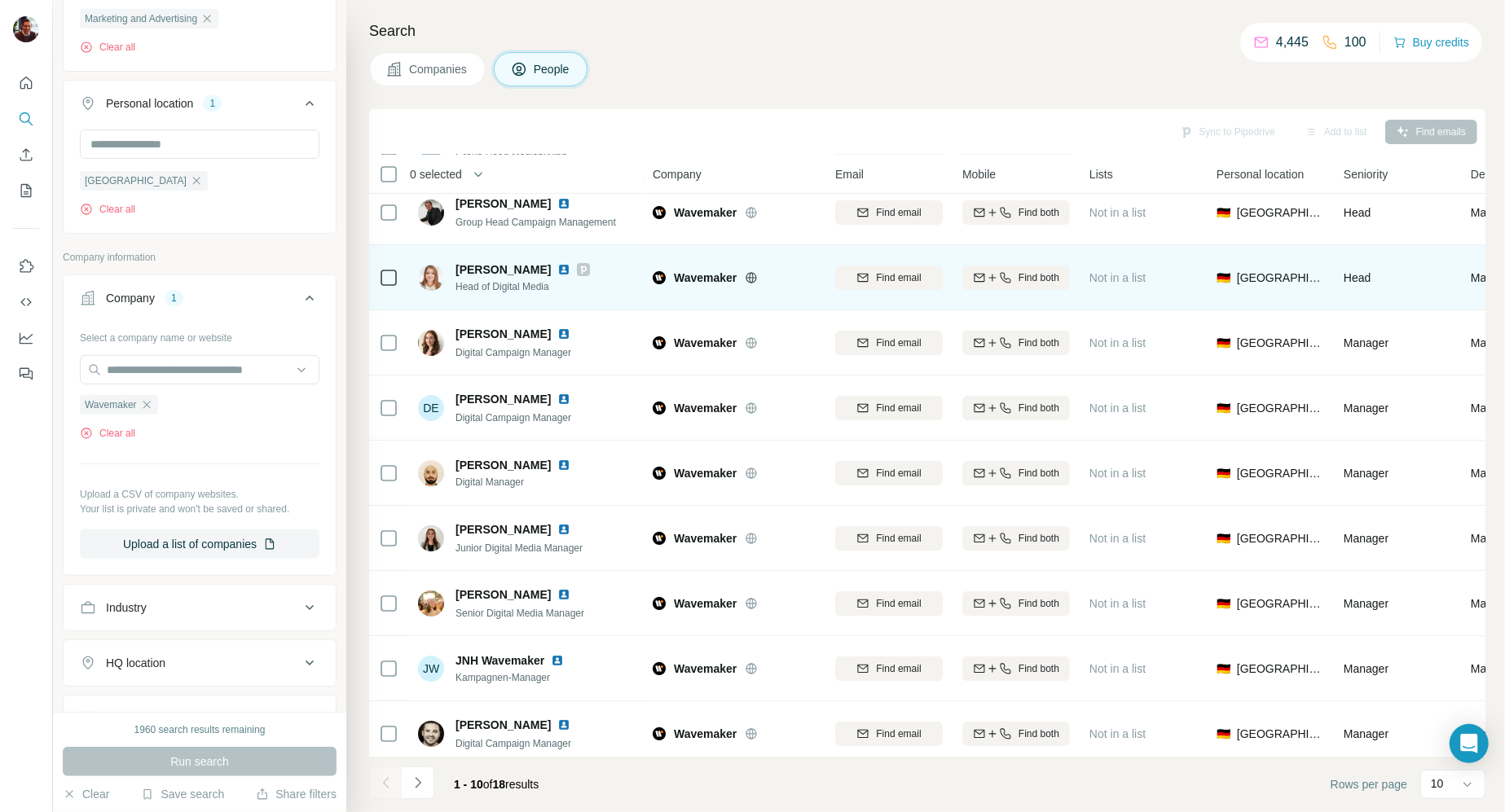
scroll to position [89, 0]
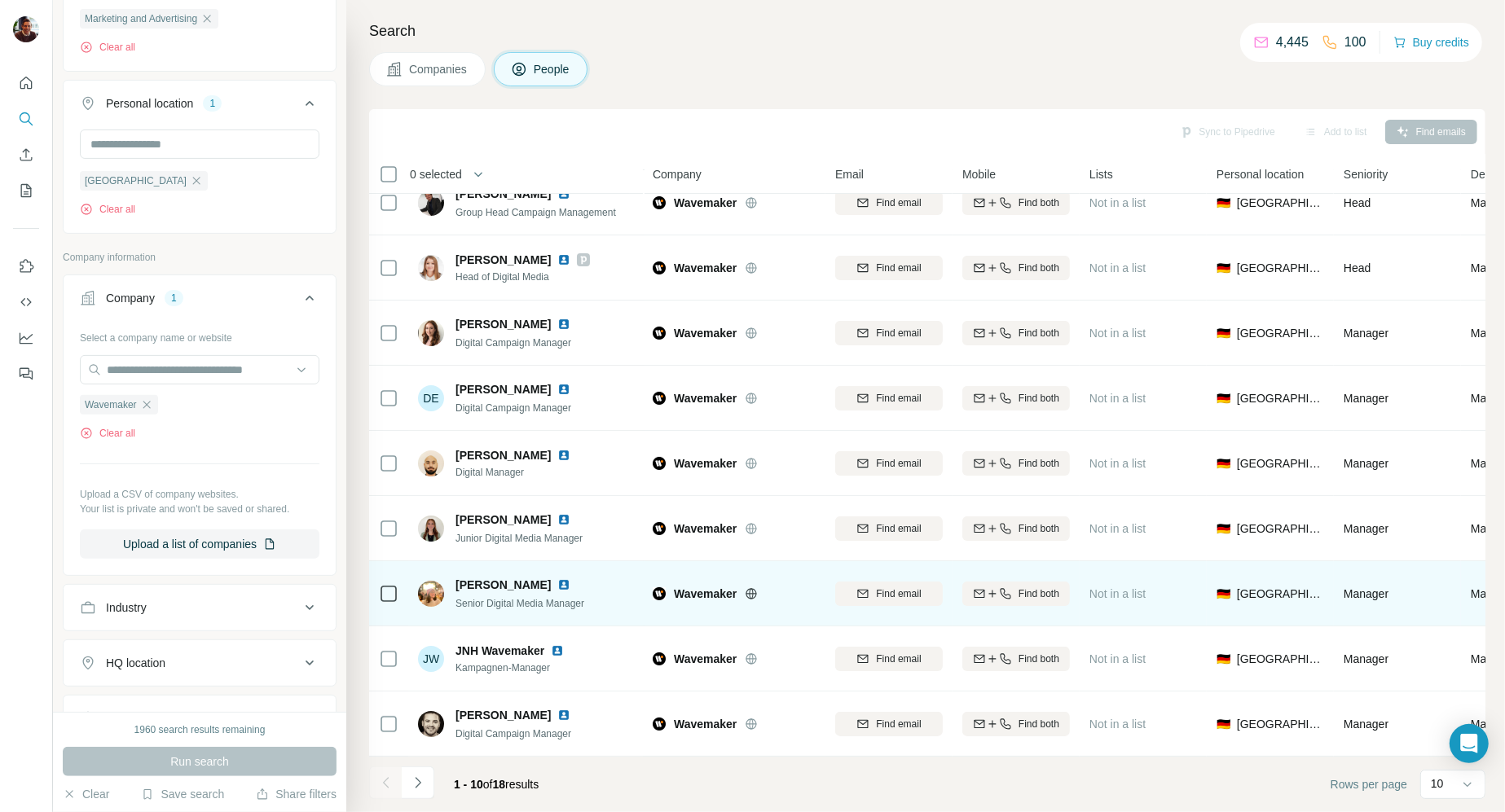
click at [558, 585] on img at bounding box center [564, 584] width 13 height 13
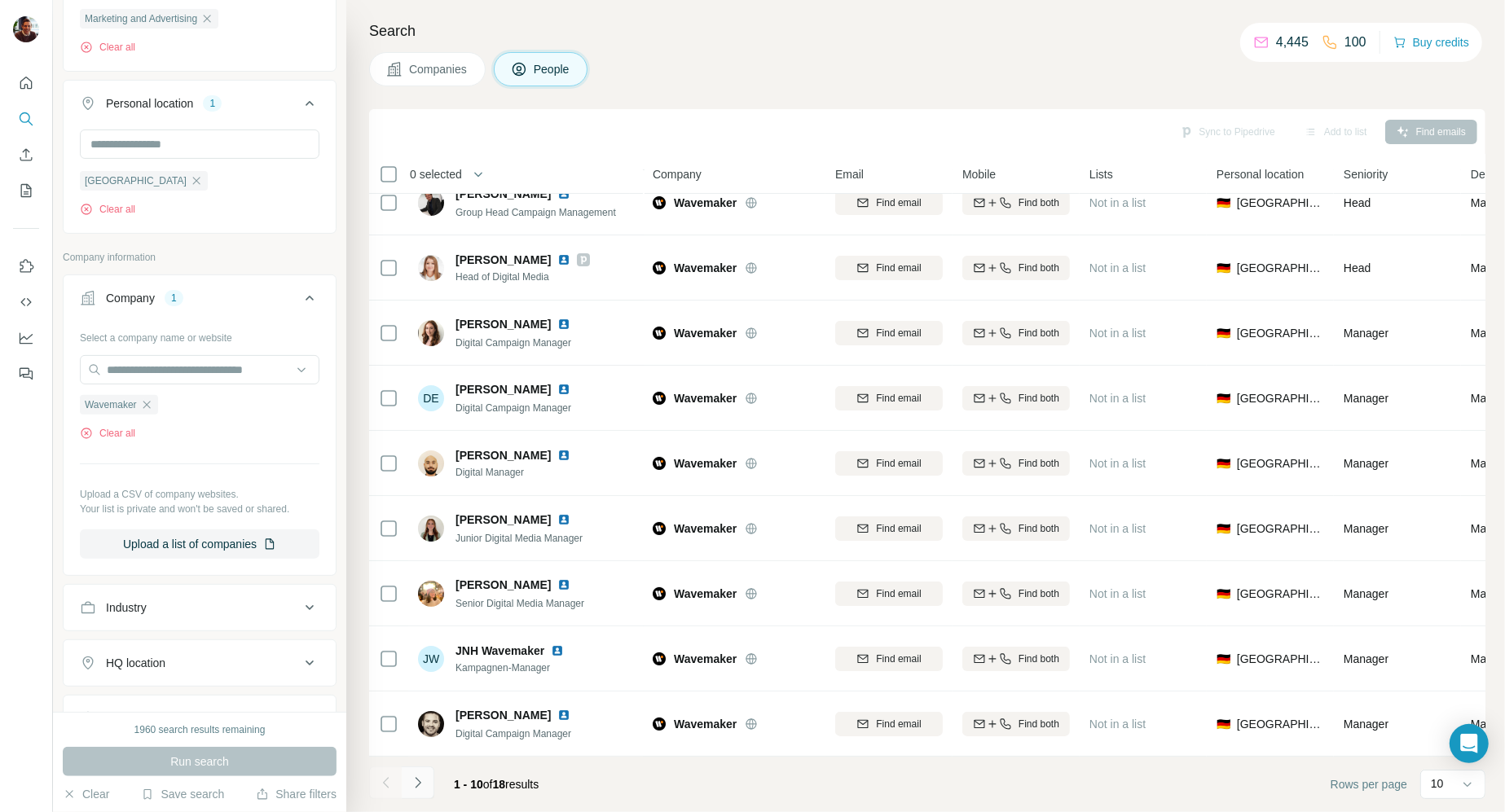
click at [416, 785] on icon "Navigate to next page" at bounding box center [417, 782] width 6 height 11
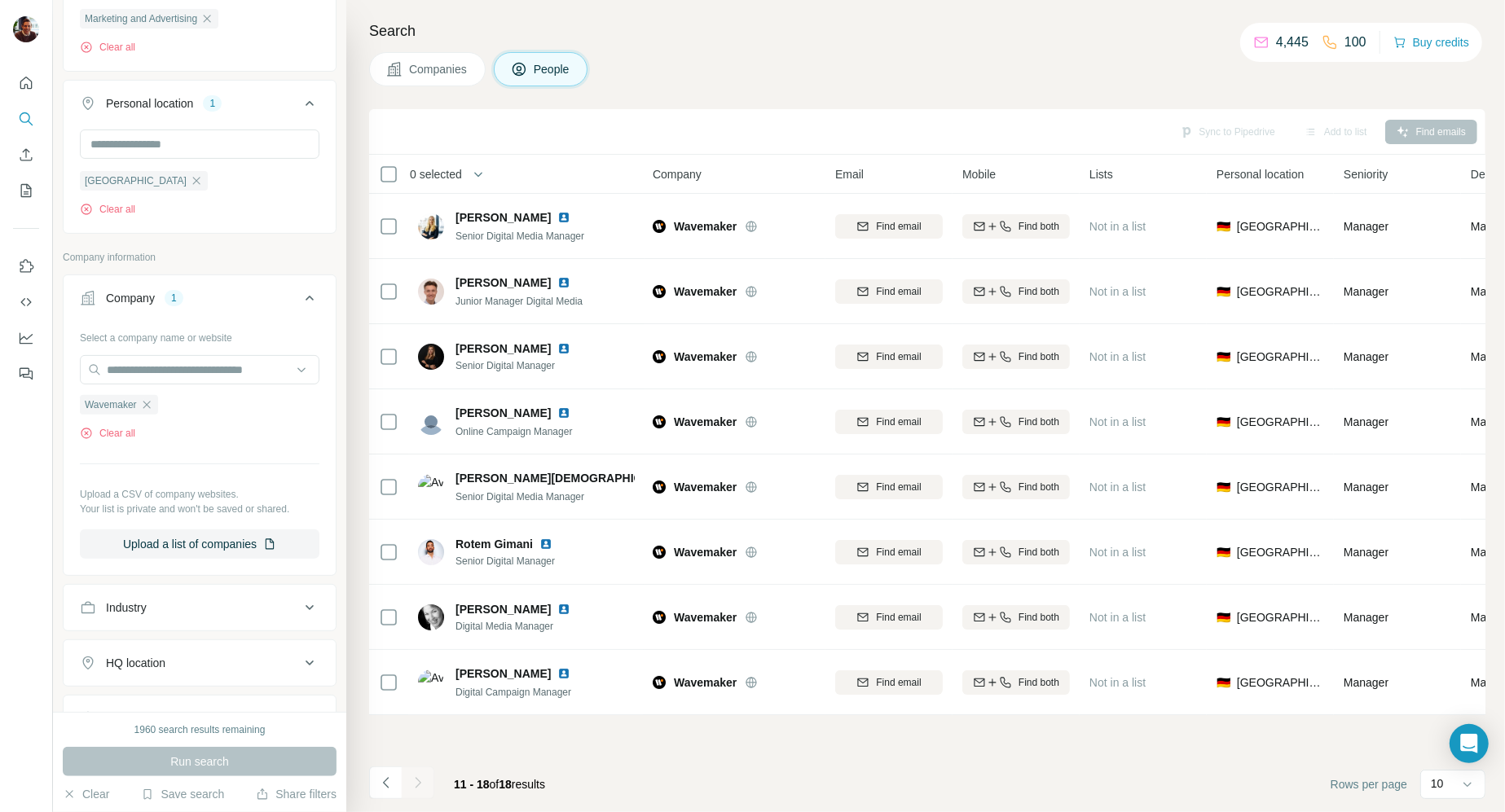
scroll to position [0, 0]
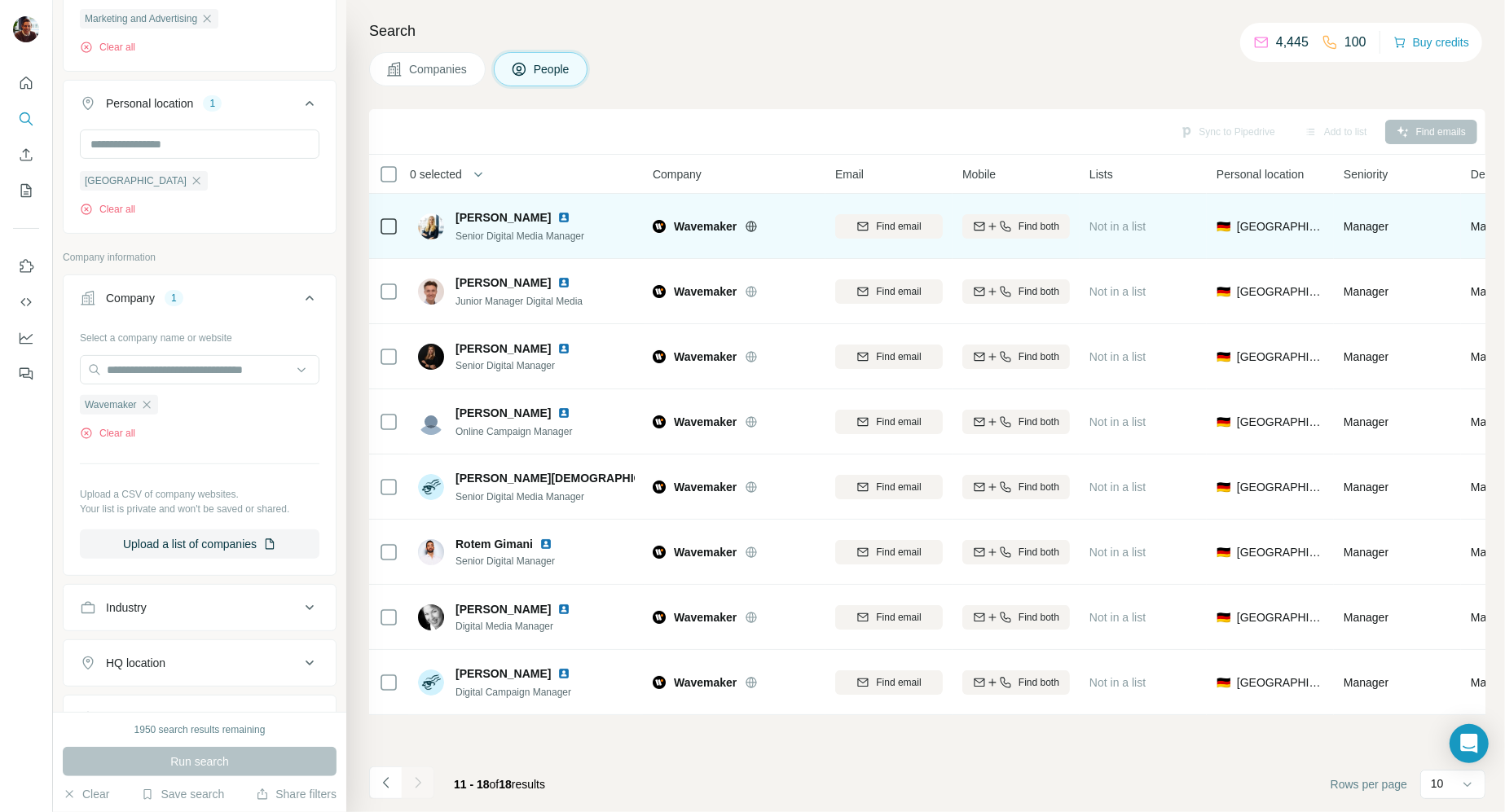
click at [558, 218] on img at bounding box center [564, 217] width 13 height 13
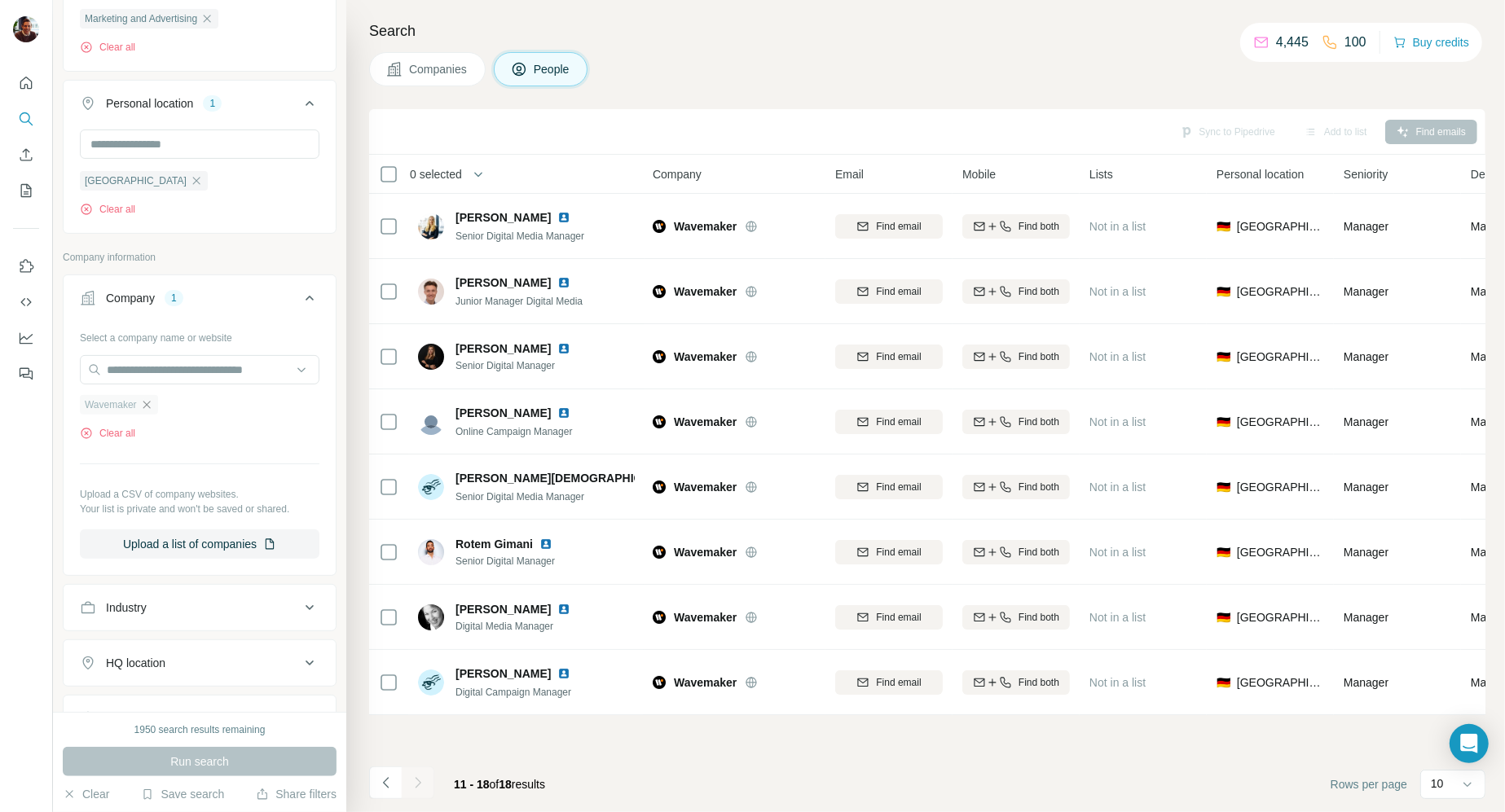
click at [143, 404] on icon "button" at bounding box center [146, 405] width 13 height 13
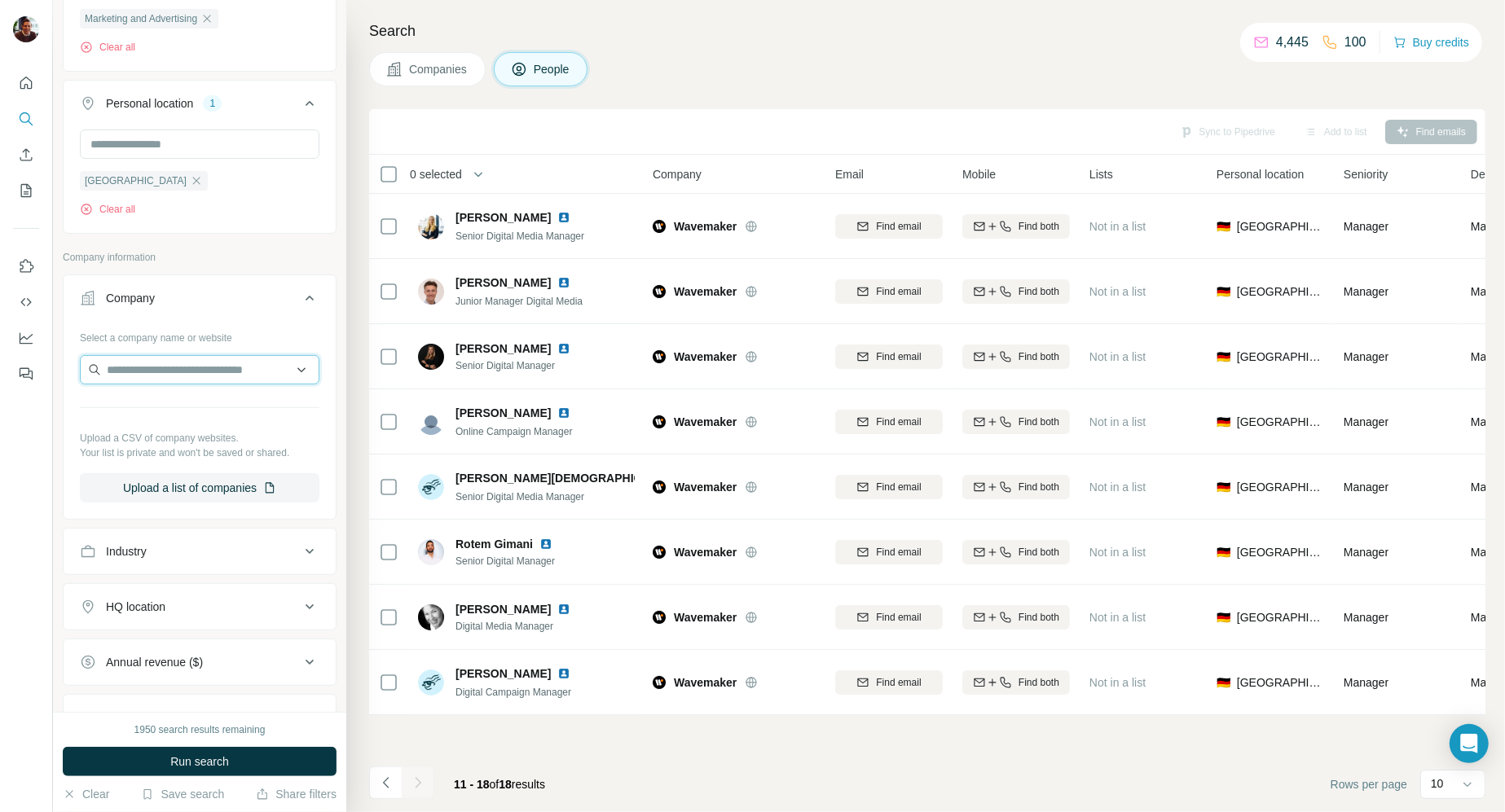
click at [136, 375] on input "text" at bounding box center [199, 370] width 240 height 30
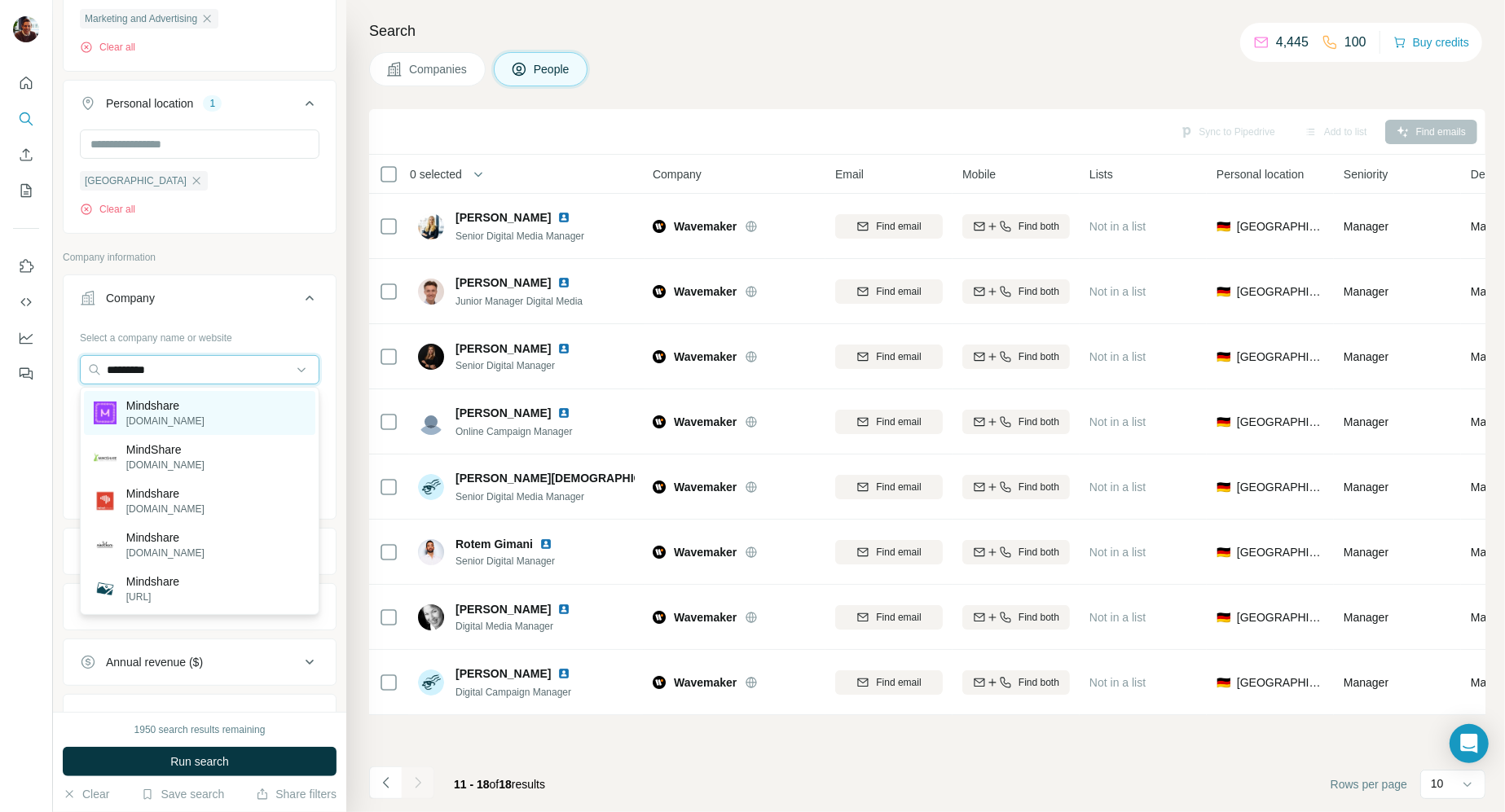
type input "*********"
click at [126, 414] on p "[DOMAIN_NAME]" at bounding box center [165, 421] width 78 height 15
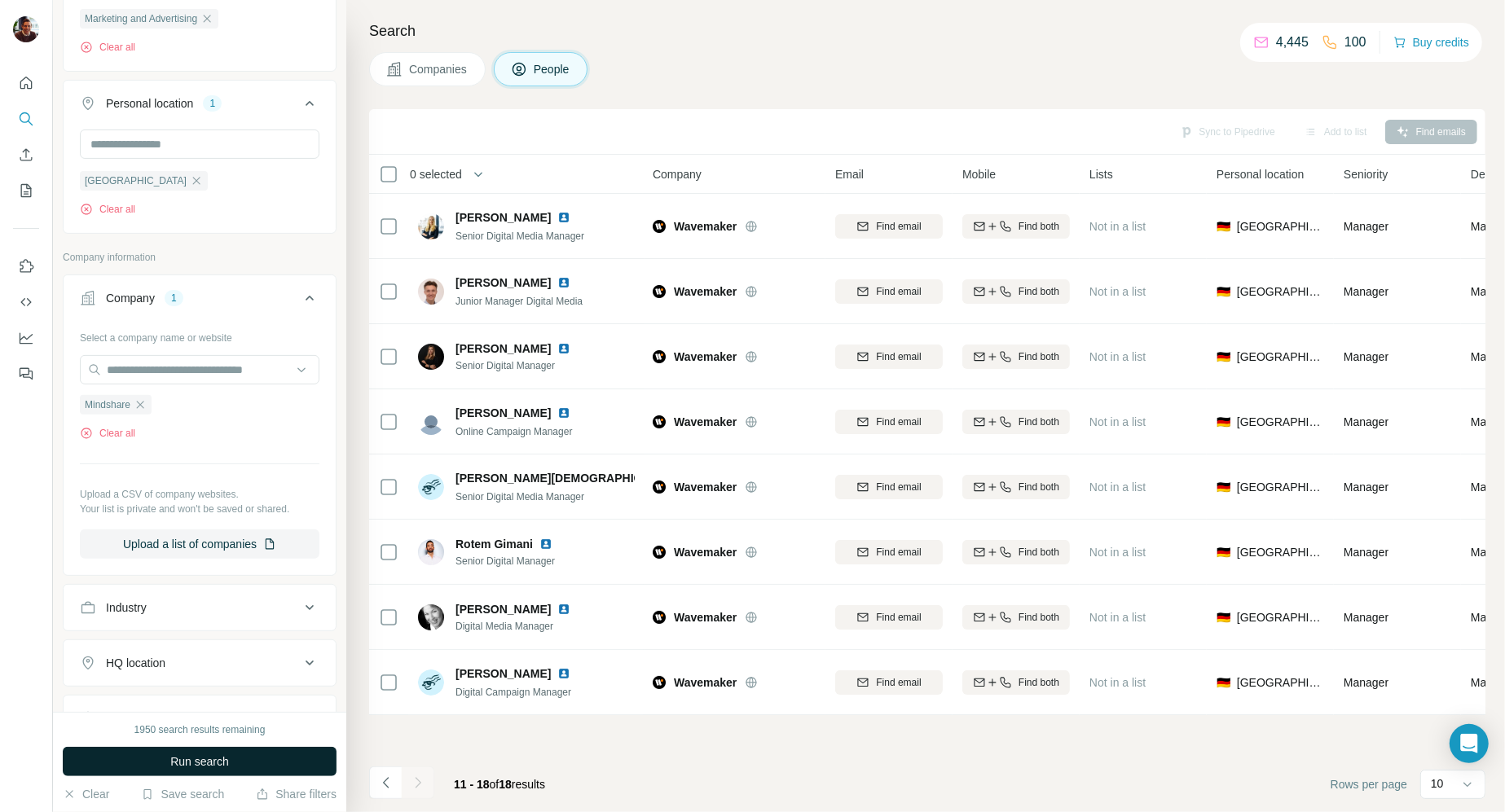
click at [168, 762] on button "Run search" at bounding box center [199, 762] width 273 height 30
